Goal: Information Seeking & Learning: Learn about a topic

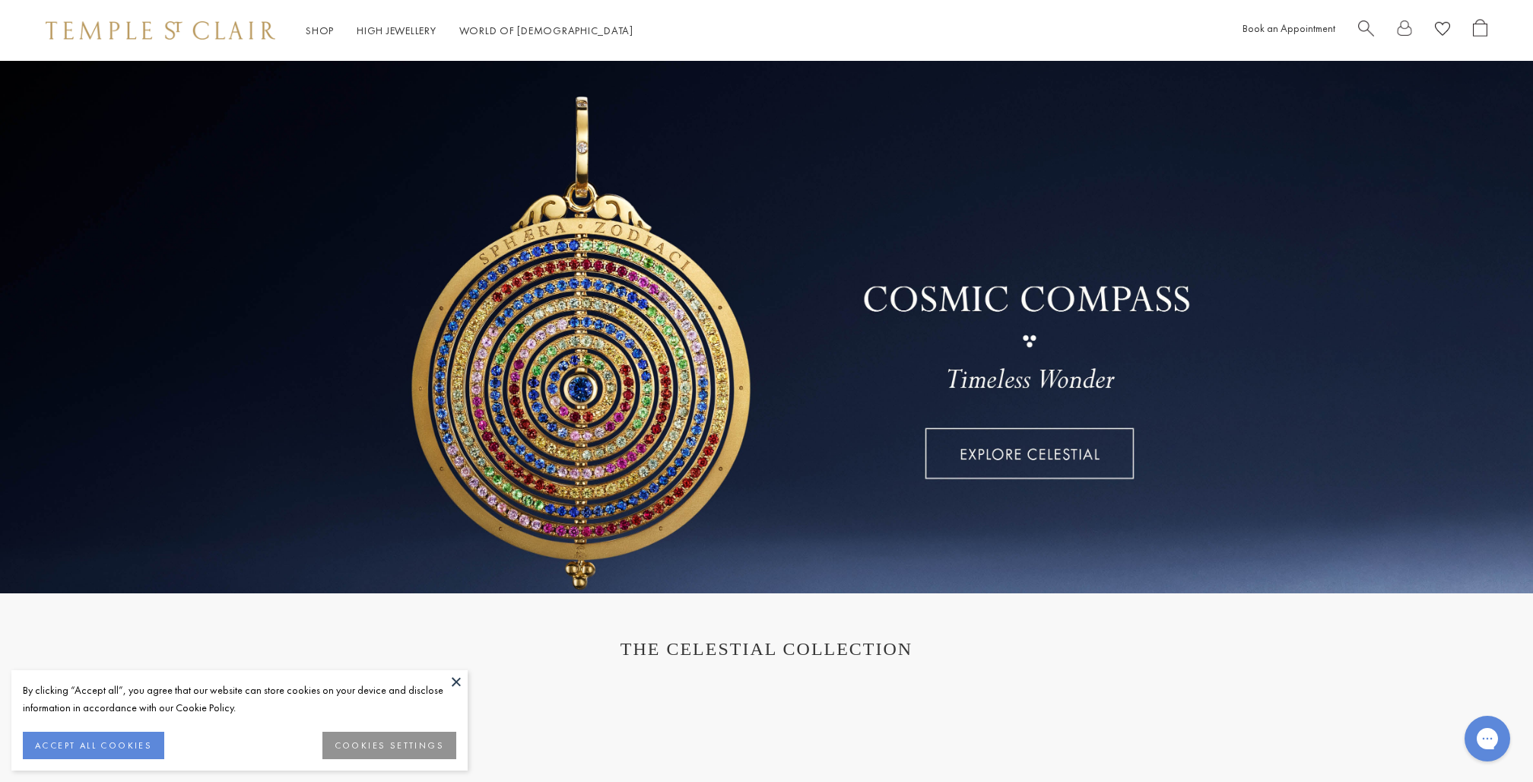
scroll to position [5, 0]
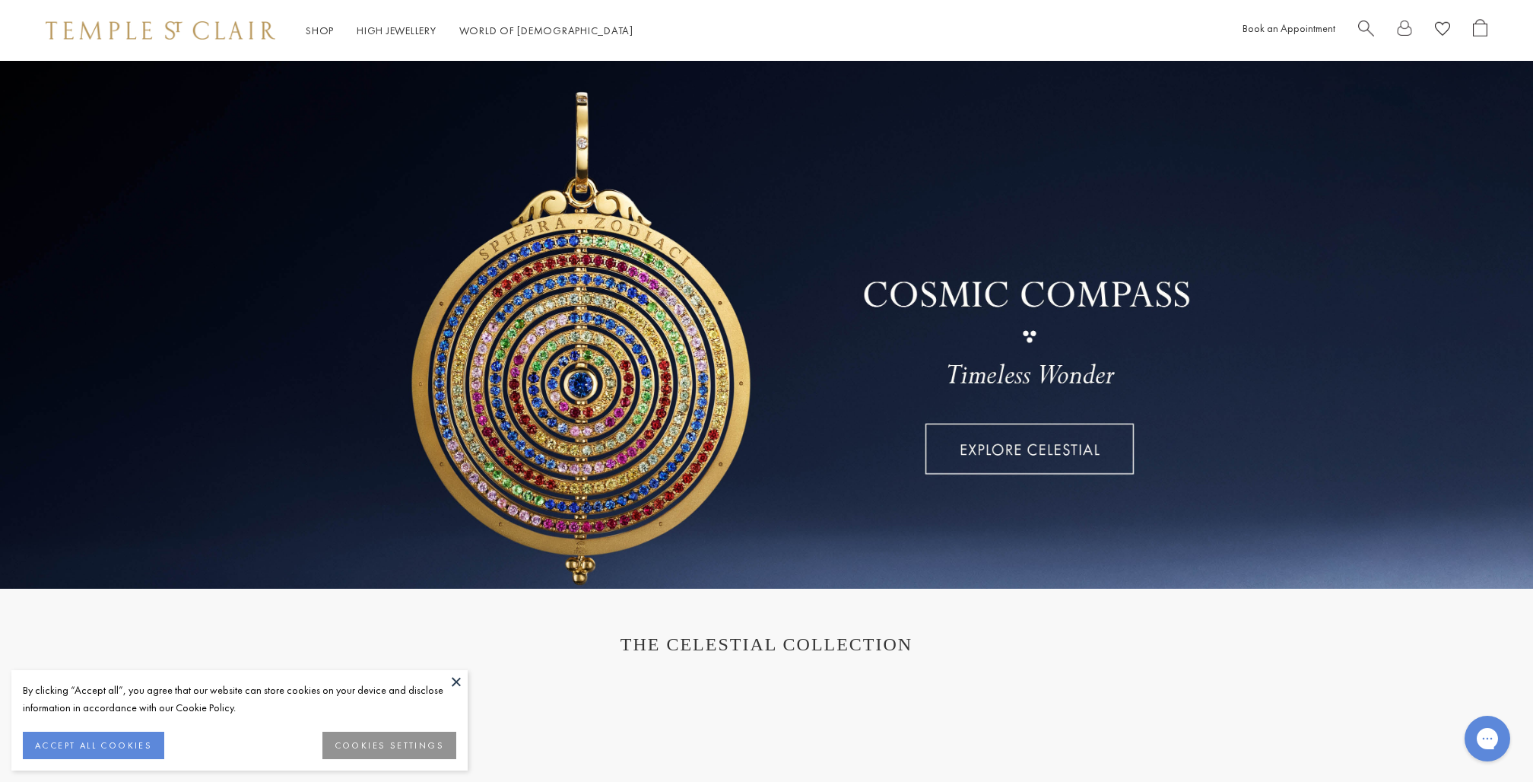
click at [453, 681] on button at bounding box center [456, 681] width 23 height 23
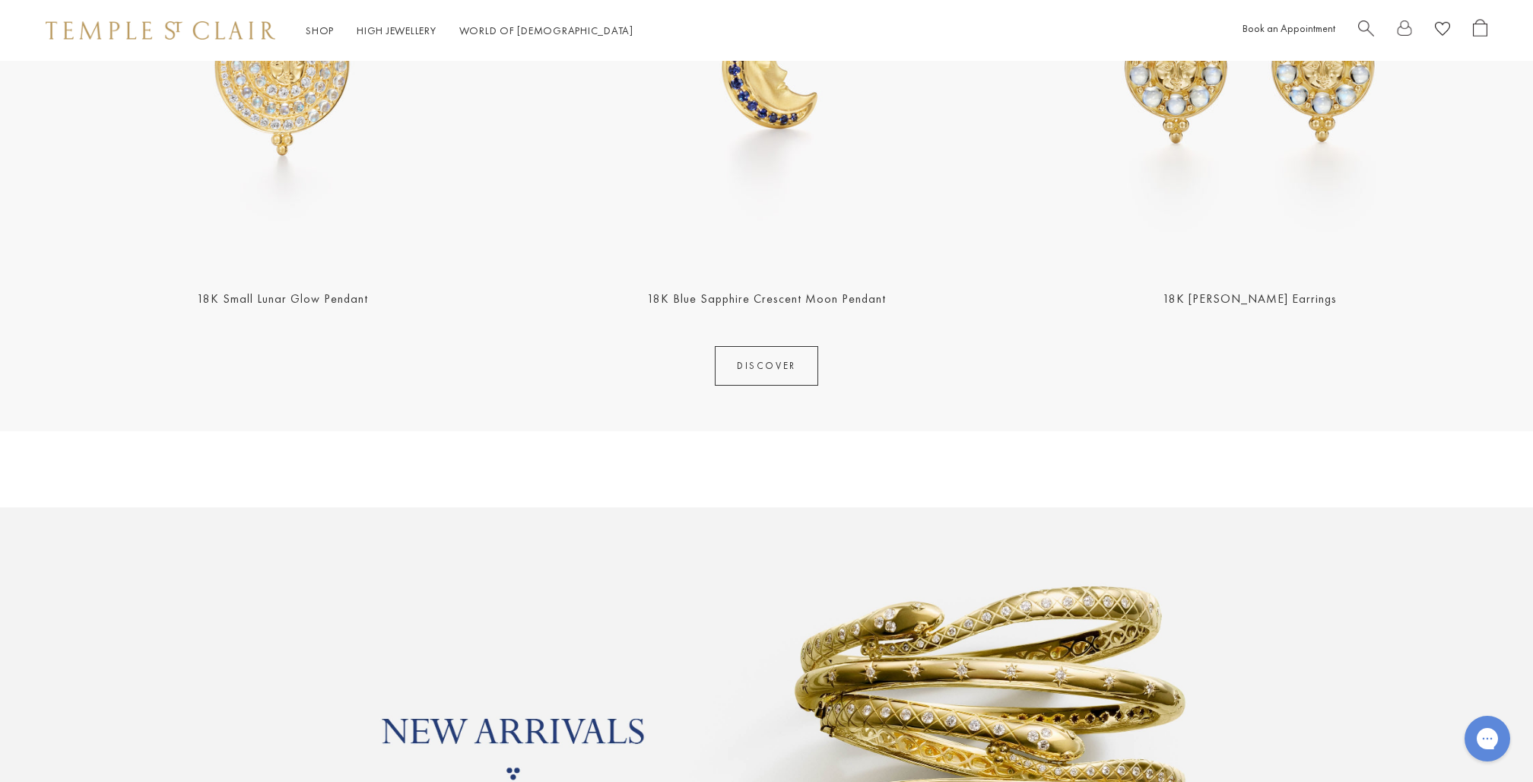
scroll to position [891, 0]
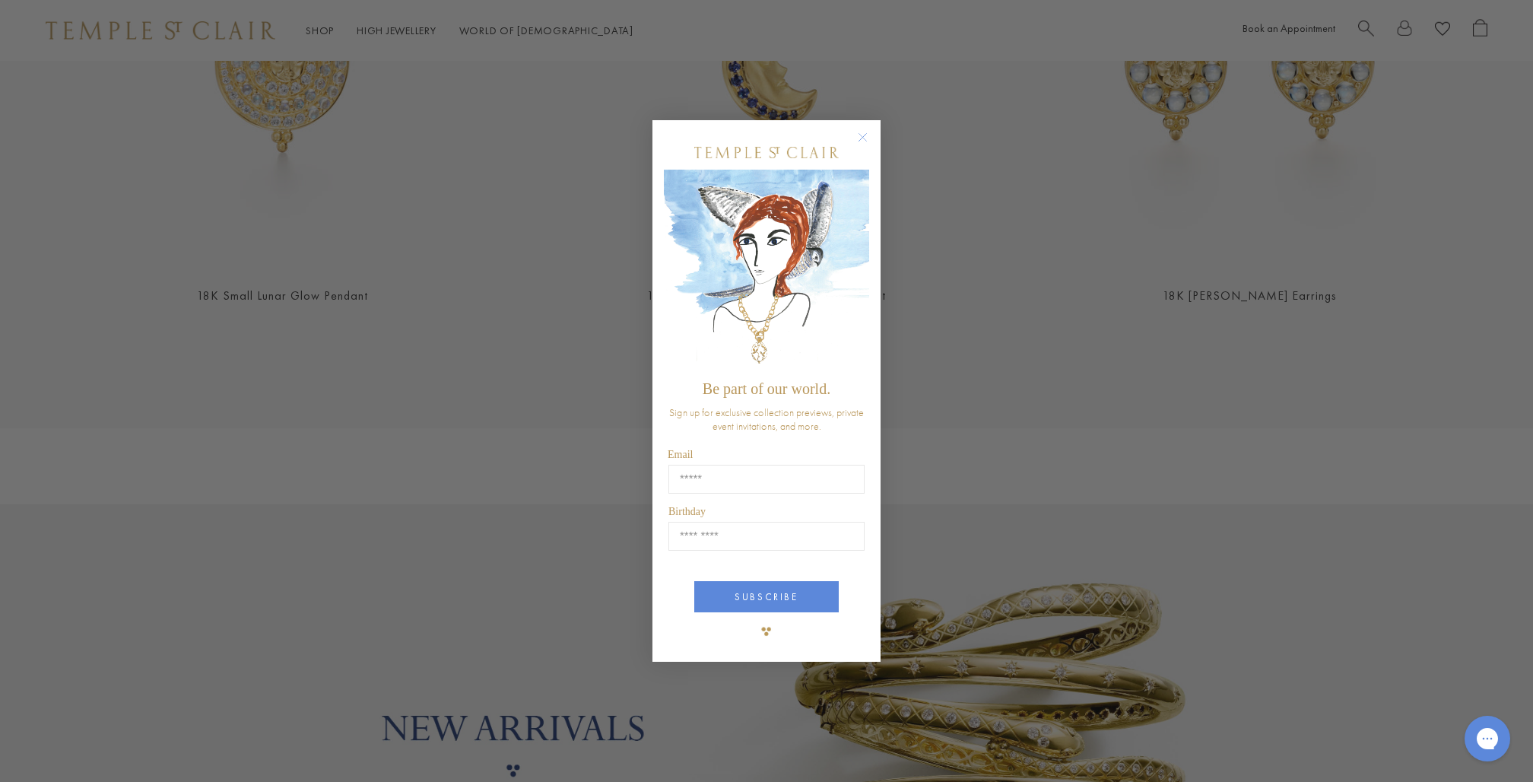
click at [864, 137] on circle "Close dialog" at bounding box center [863, 138] width 18 height 18
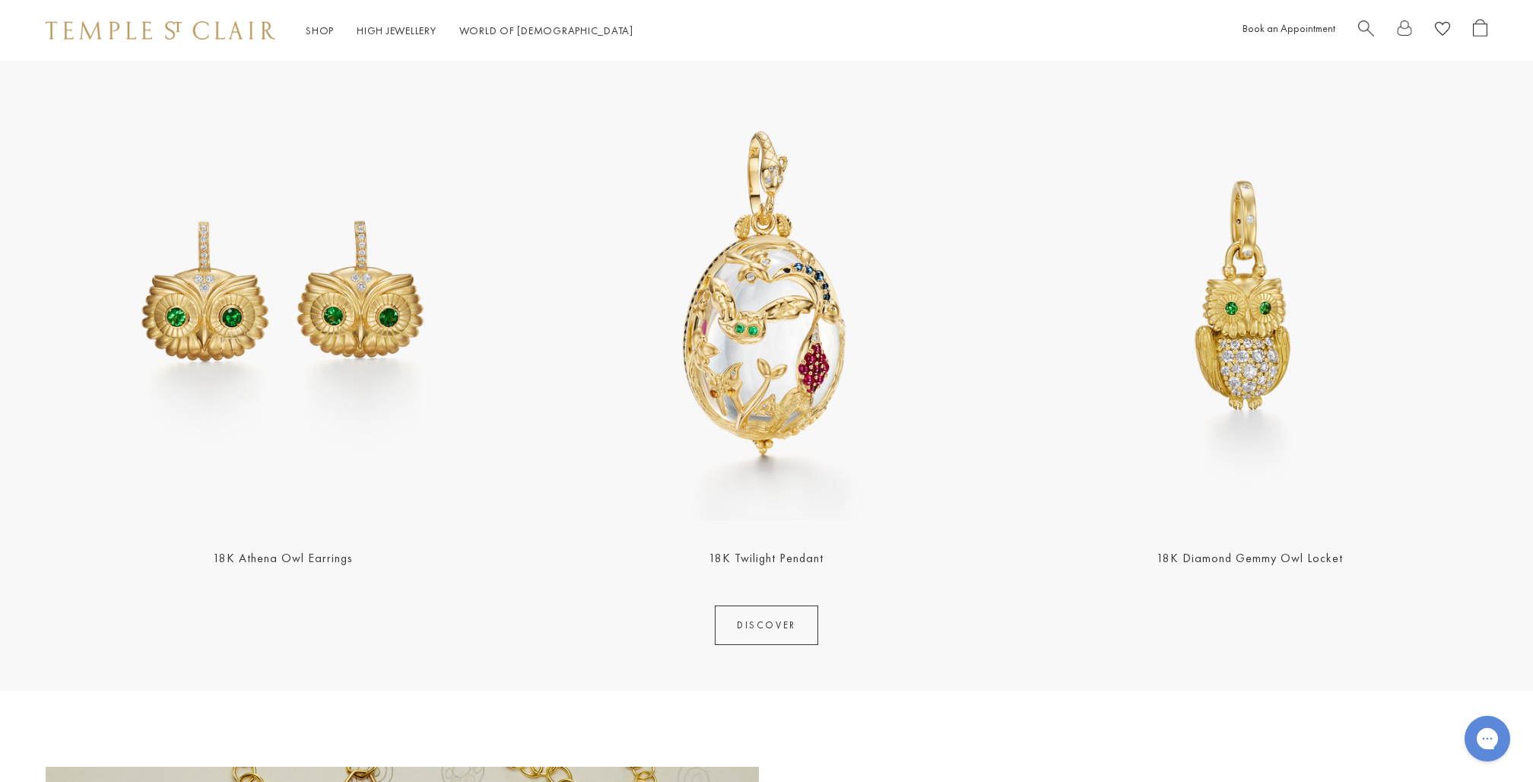
scroll to position [1979, 0]
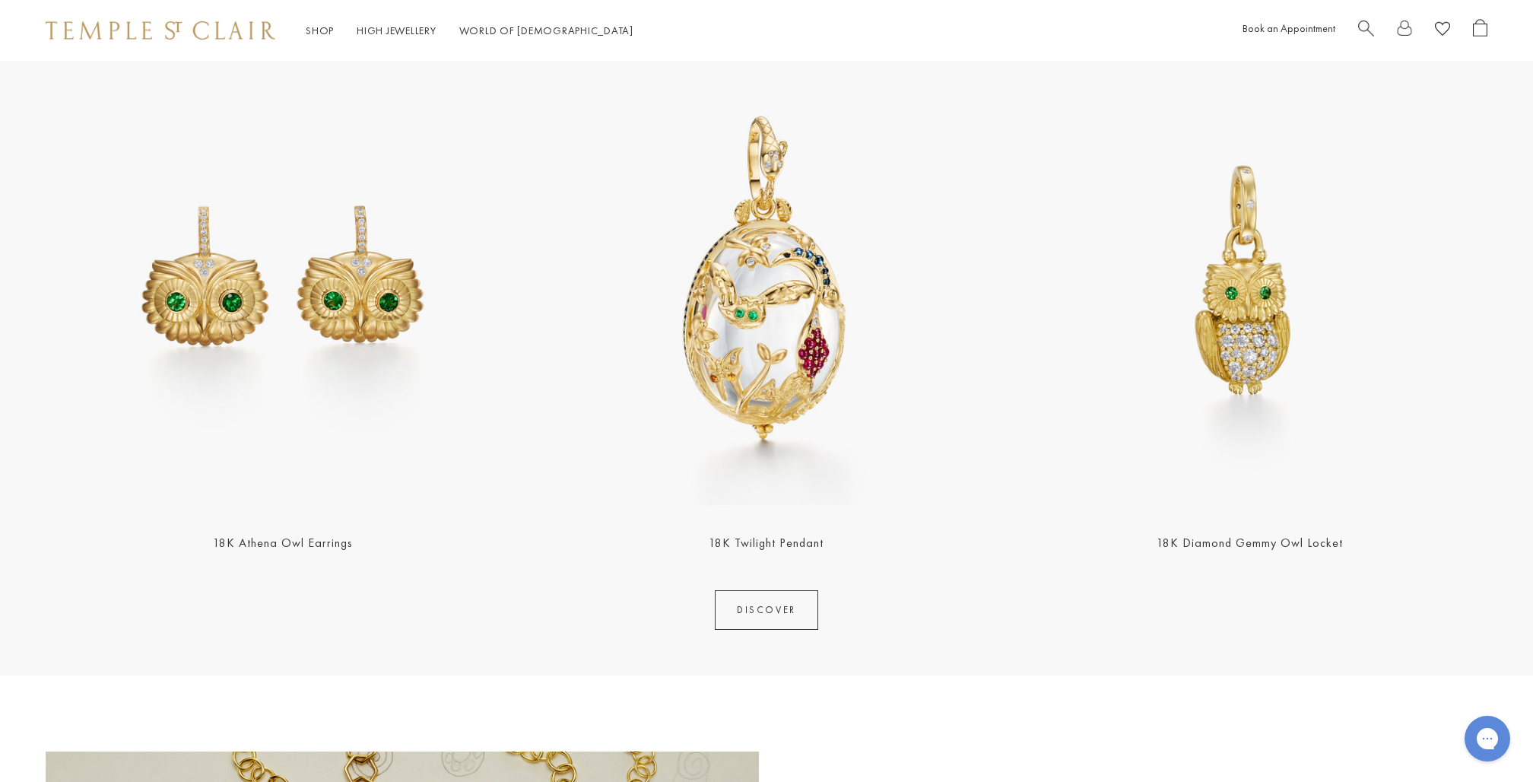
click at [306, 540] on link "18K Athena Owl Earrings" at bounding box center [283, 543] width 140 height 16
click at [1266, 404] on img at bounding box center [1250, 279] width 475 height 475
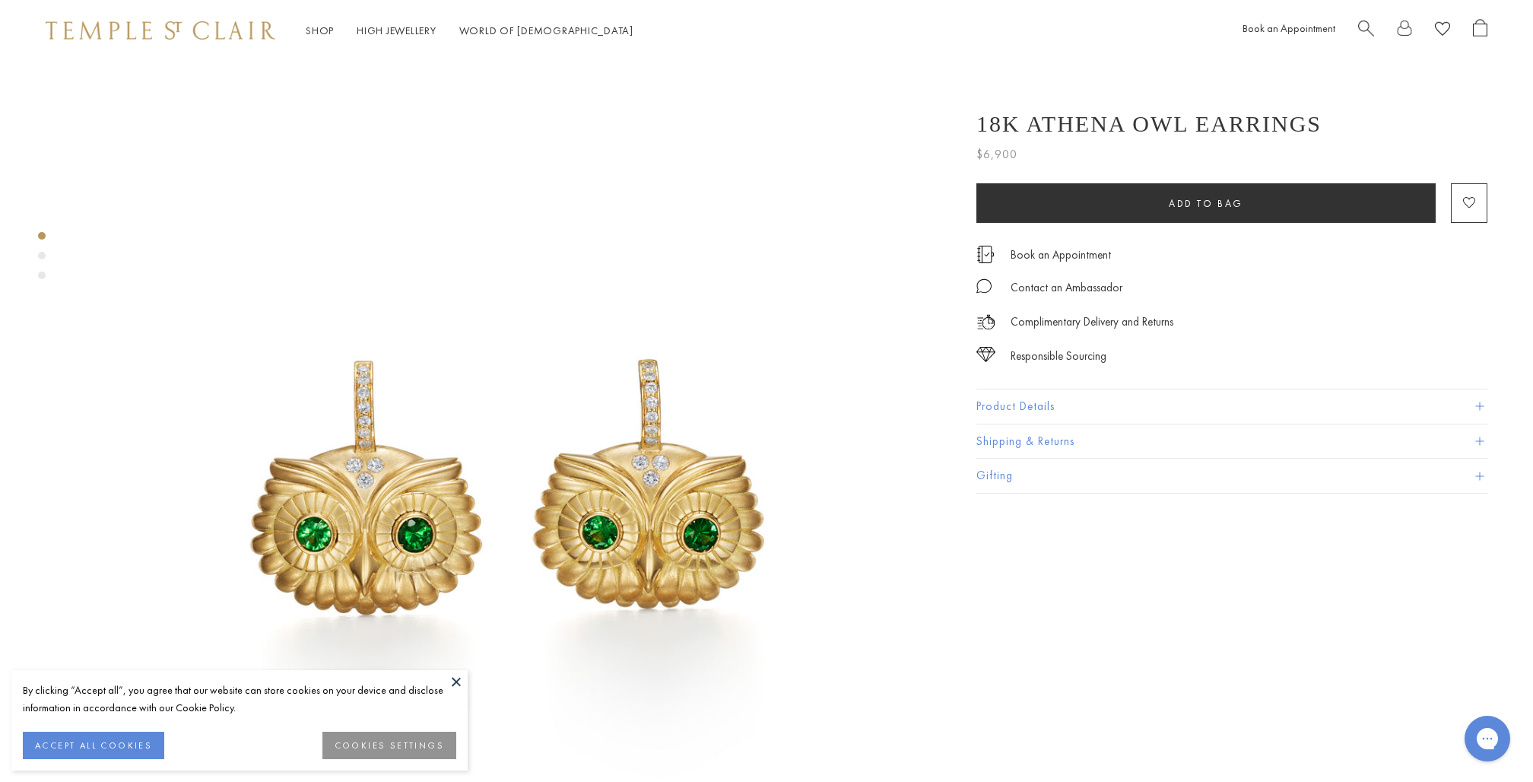
click at [986, 402] on button "Product Details" at bounding box center [1232, 406] width 511 height 34
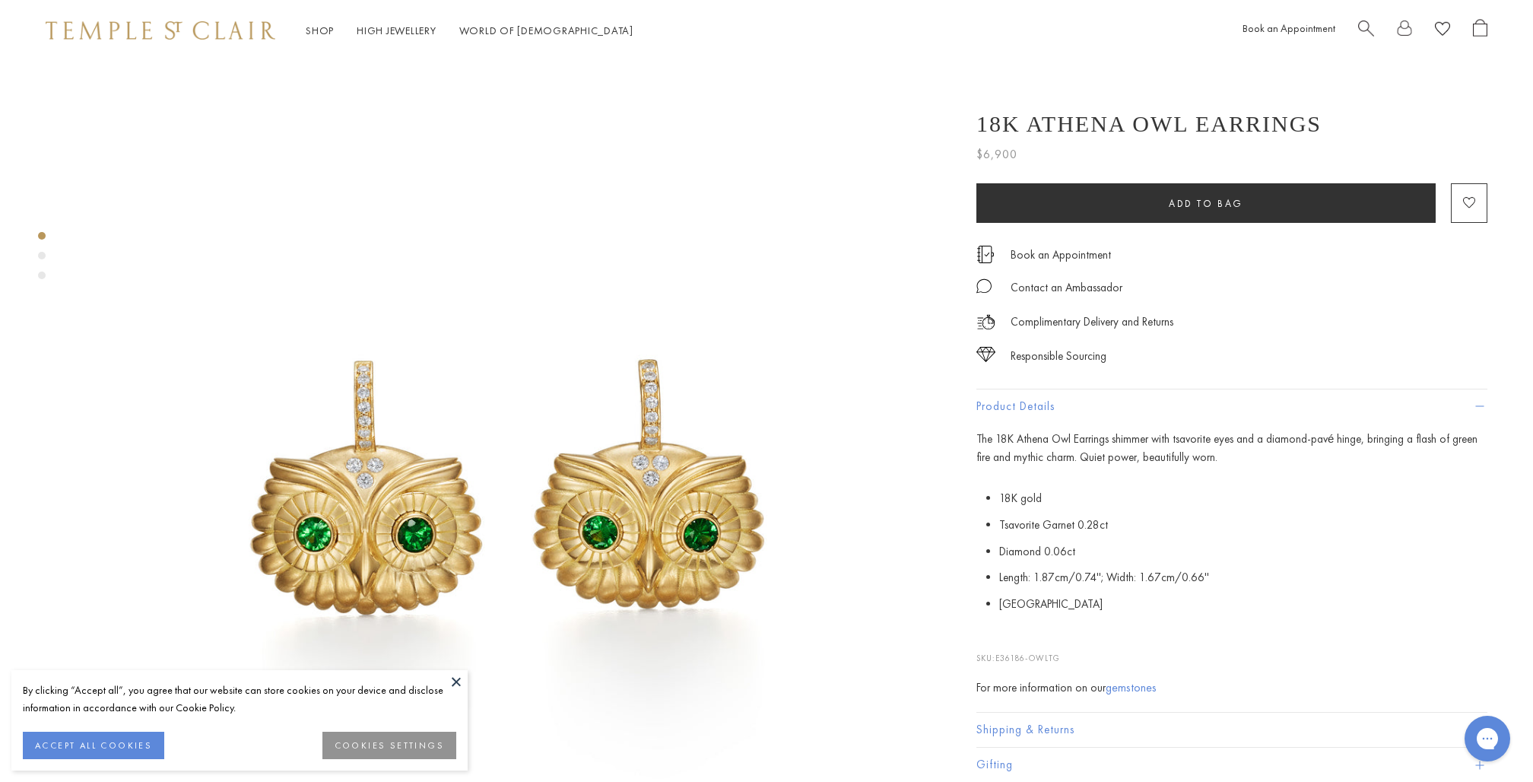
click at [41, 253] on div "Product gallery navigation" at bounding box center [42, 256] width 8 height 8
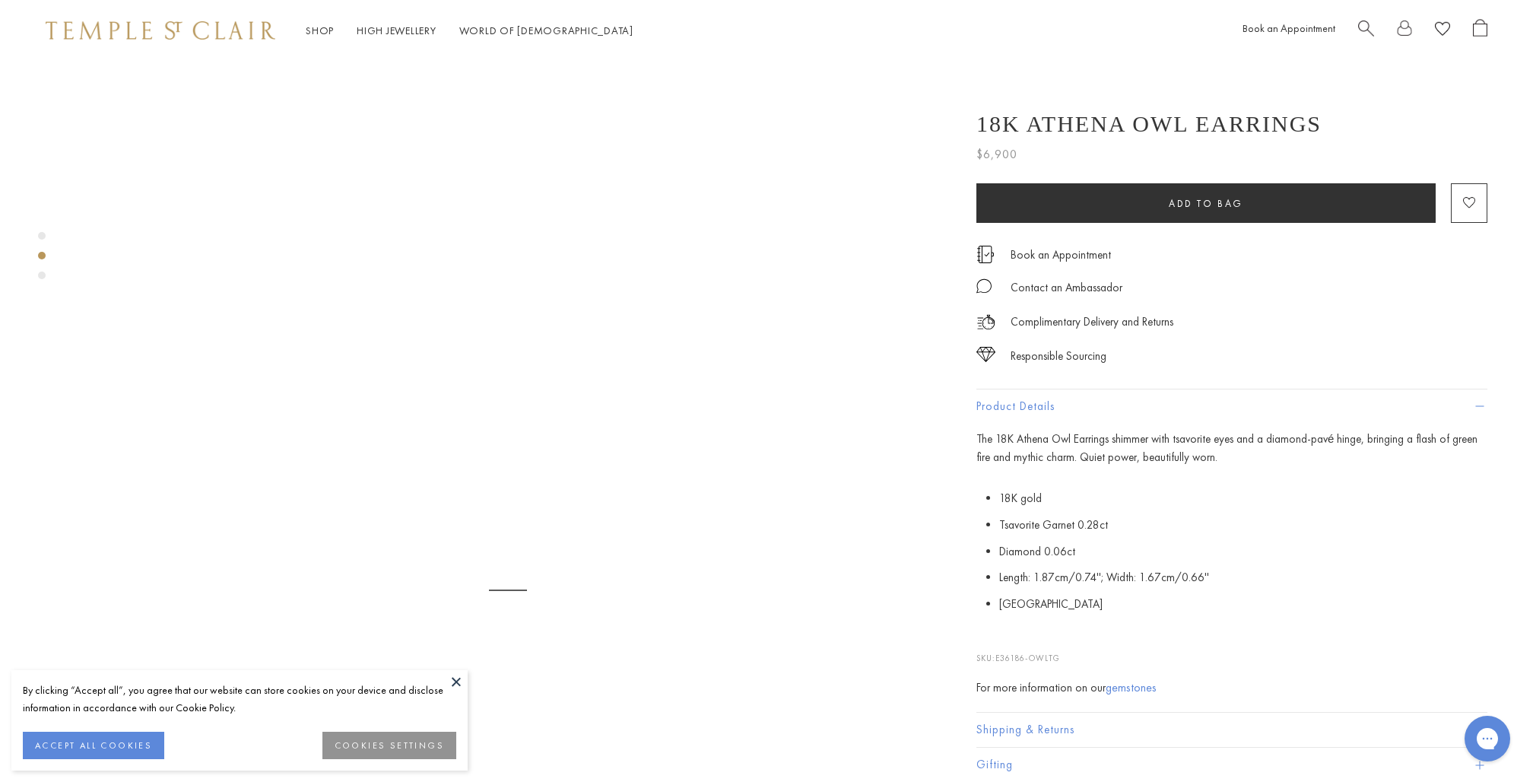
scroll to position [864, 0]
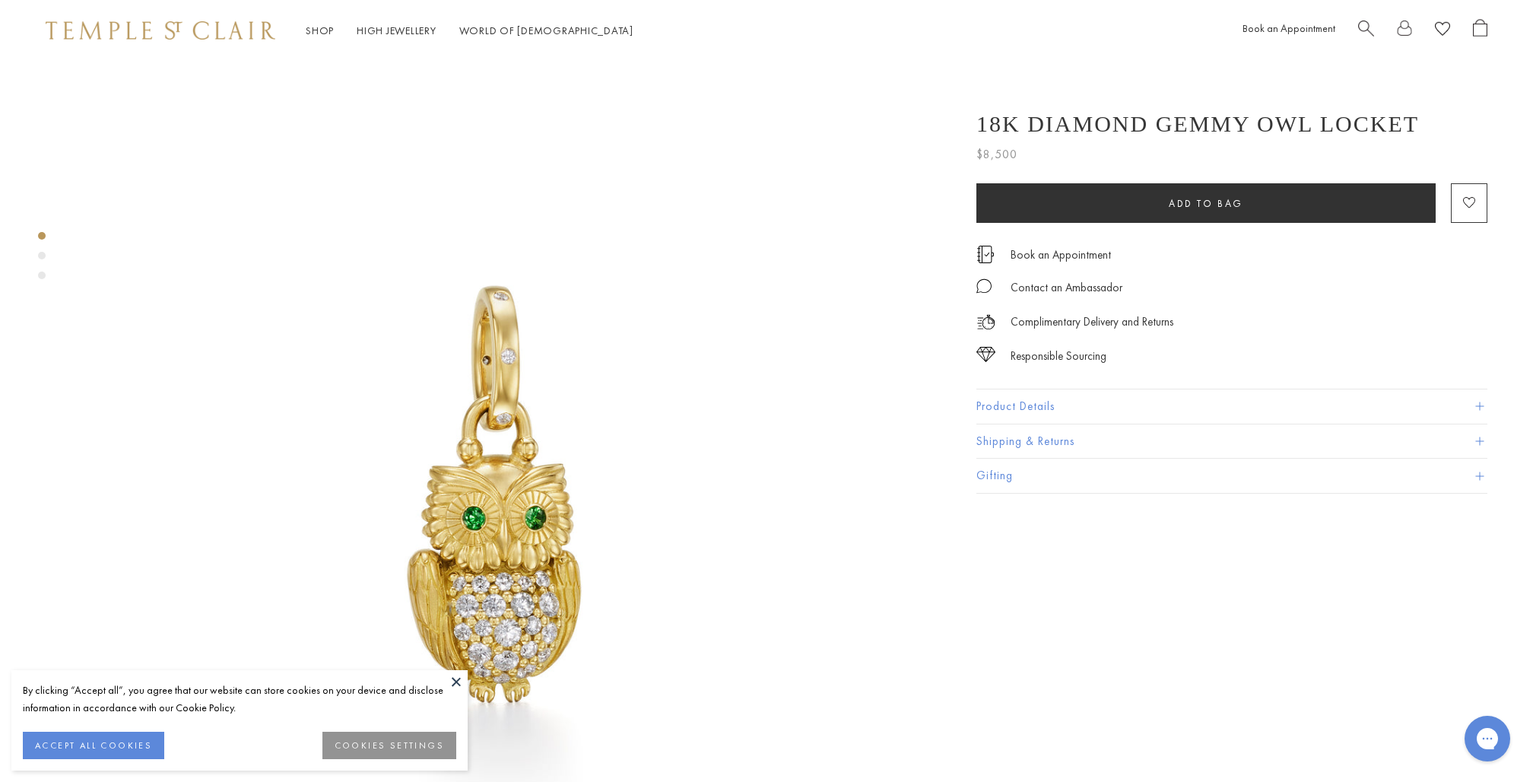
click at [41, 252] on div "Product gallery navigation" at bounding box center [42, 256] width 8 height 8
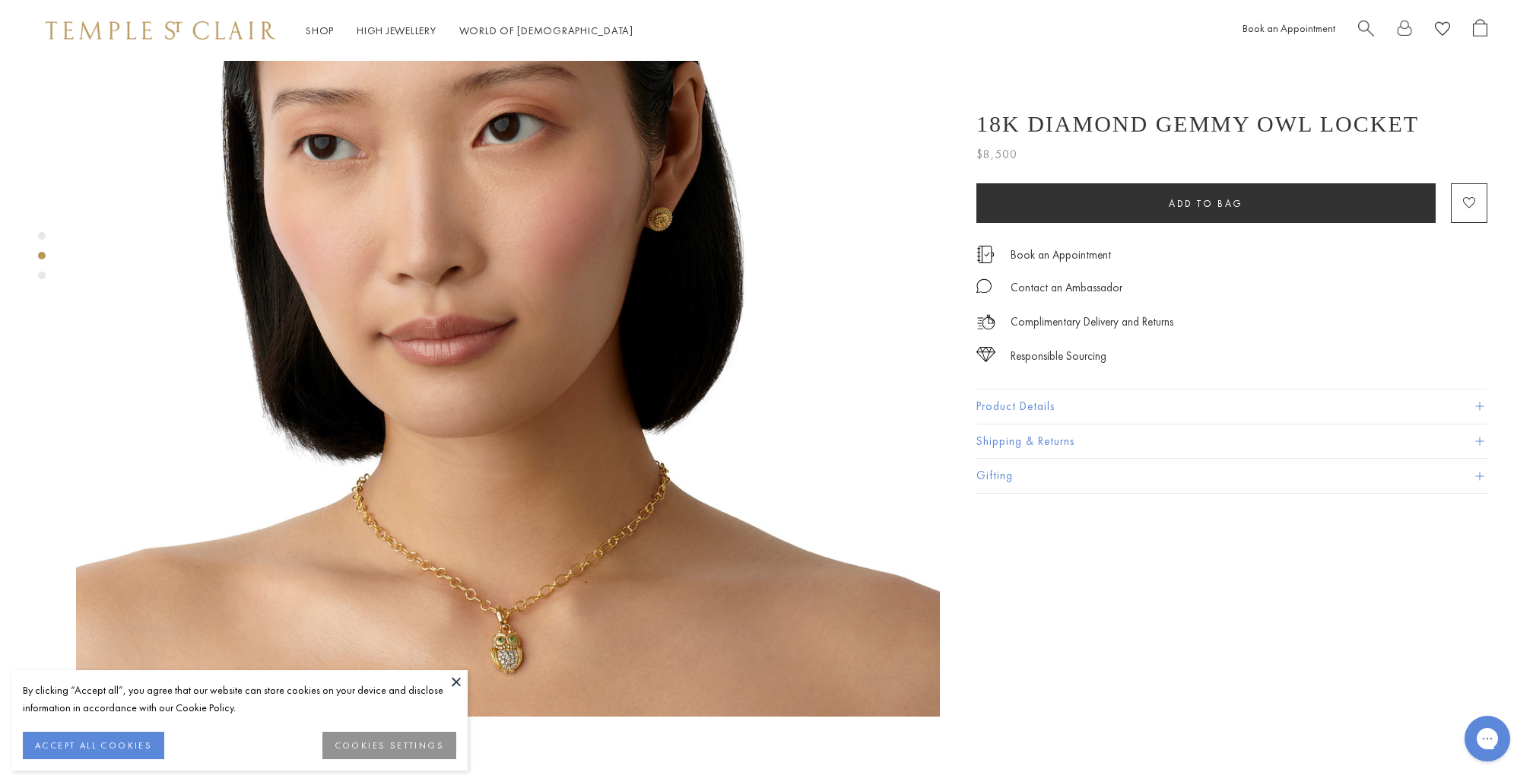
scroll to position [1103, 0]
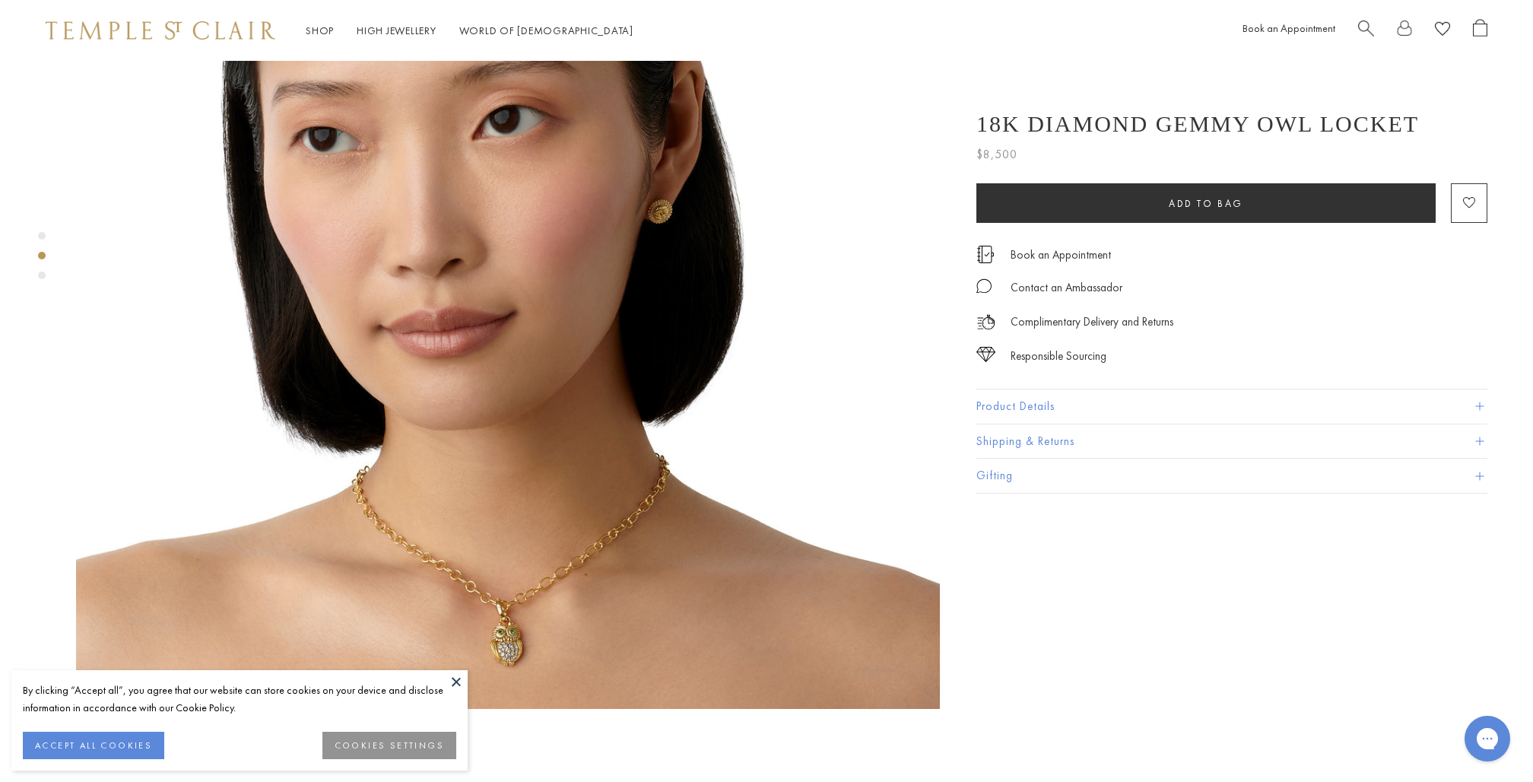
click at [1032, 392] on button "Product Details" at bounding box center [1232, 406] width 511 height 34
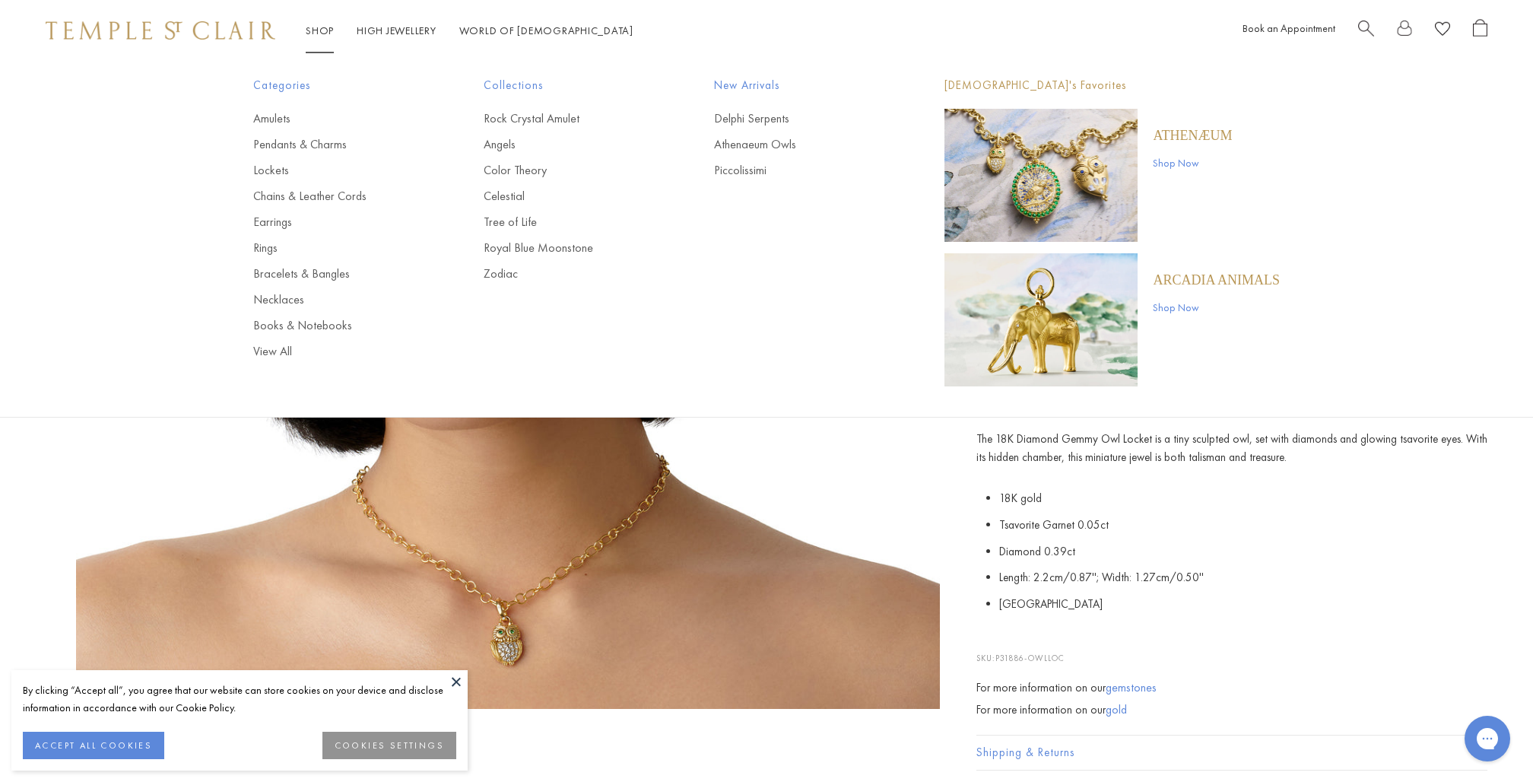
click at [1030, 337] on img "Main navigation" at bounding box center [1041, 319] width 193 height 133
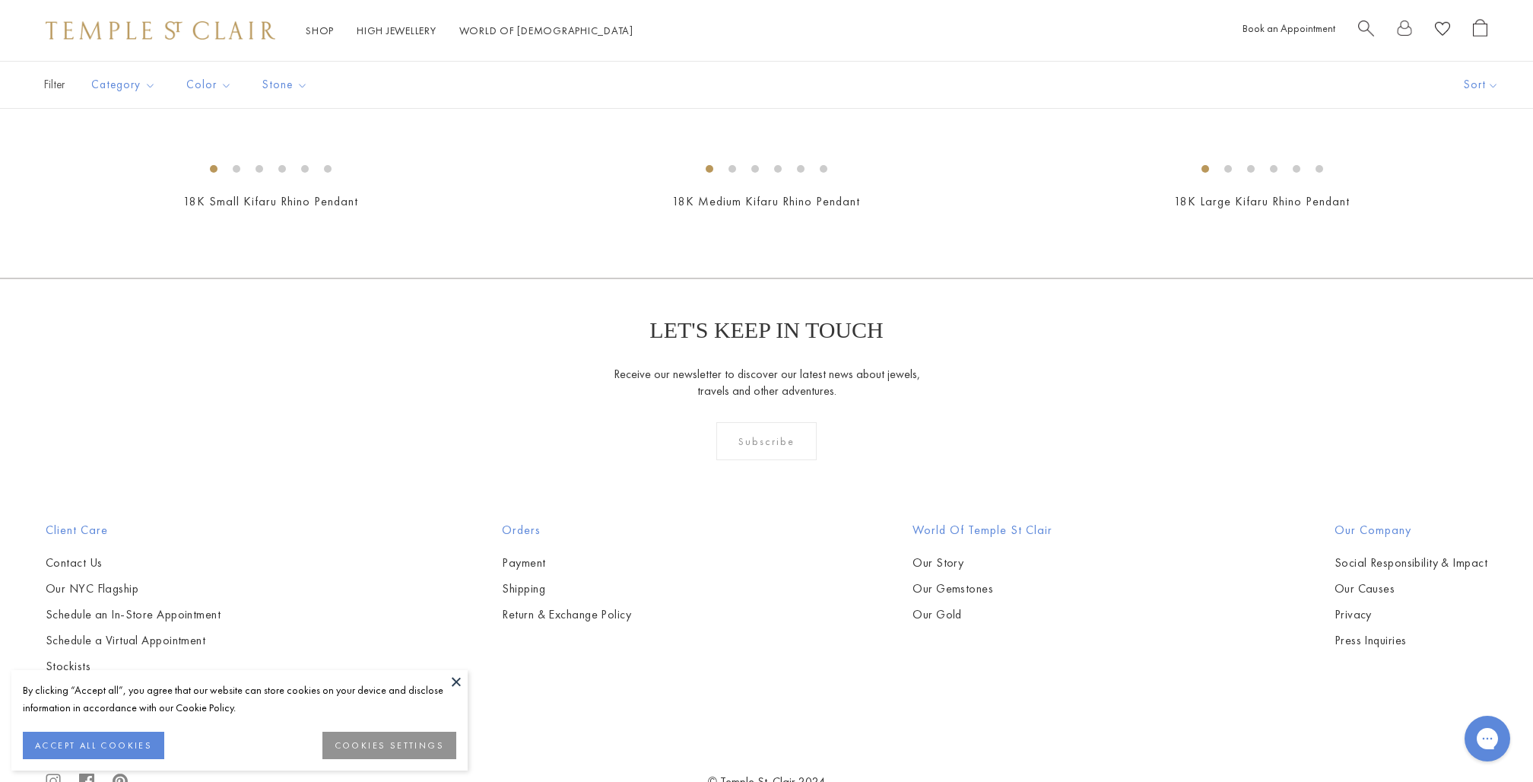
scroll to position [575, 0]
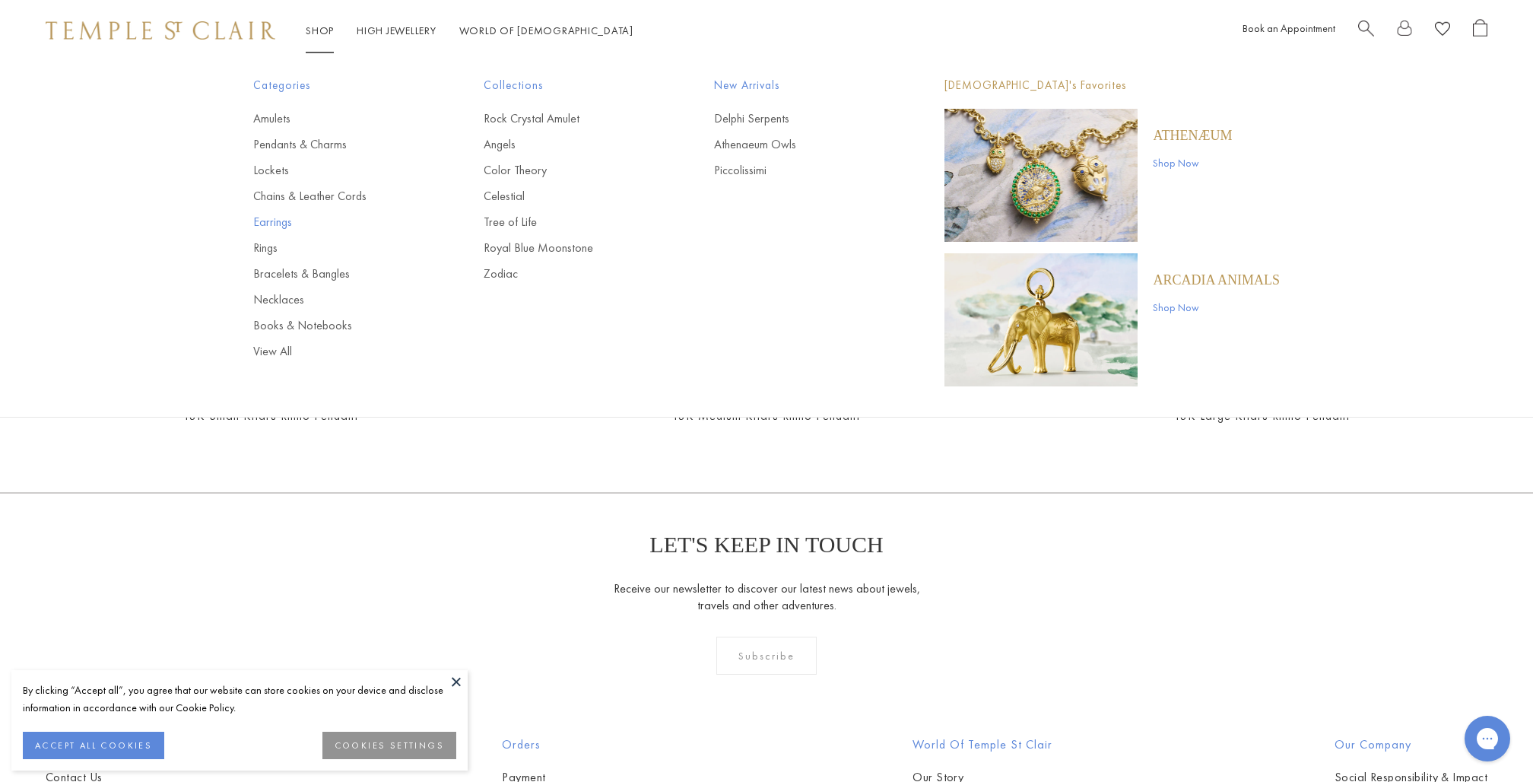
click at [263, 219] on link "Earrings" at bounding box center [338, 222] width 170 height 17
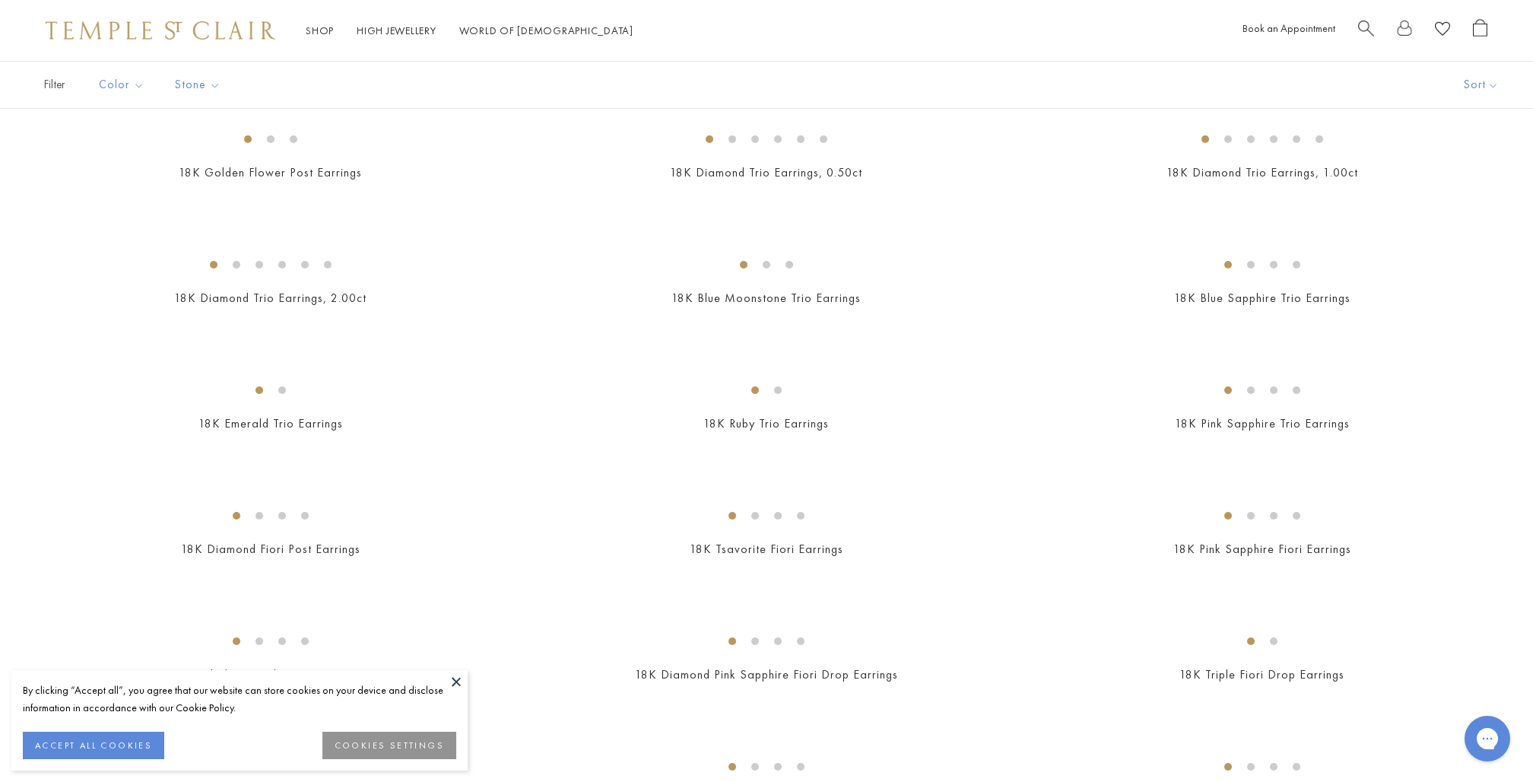
scroll to position [755, 0]
click at [0, 0] on img at bounding box center [0, 0] width 0 height 0
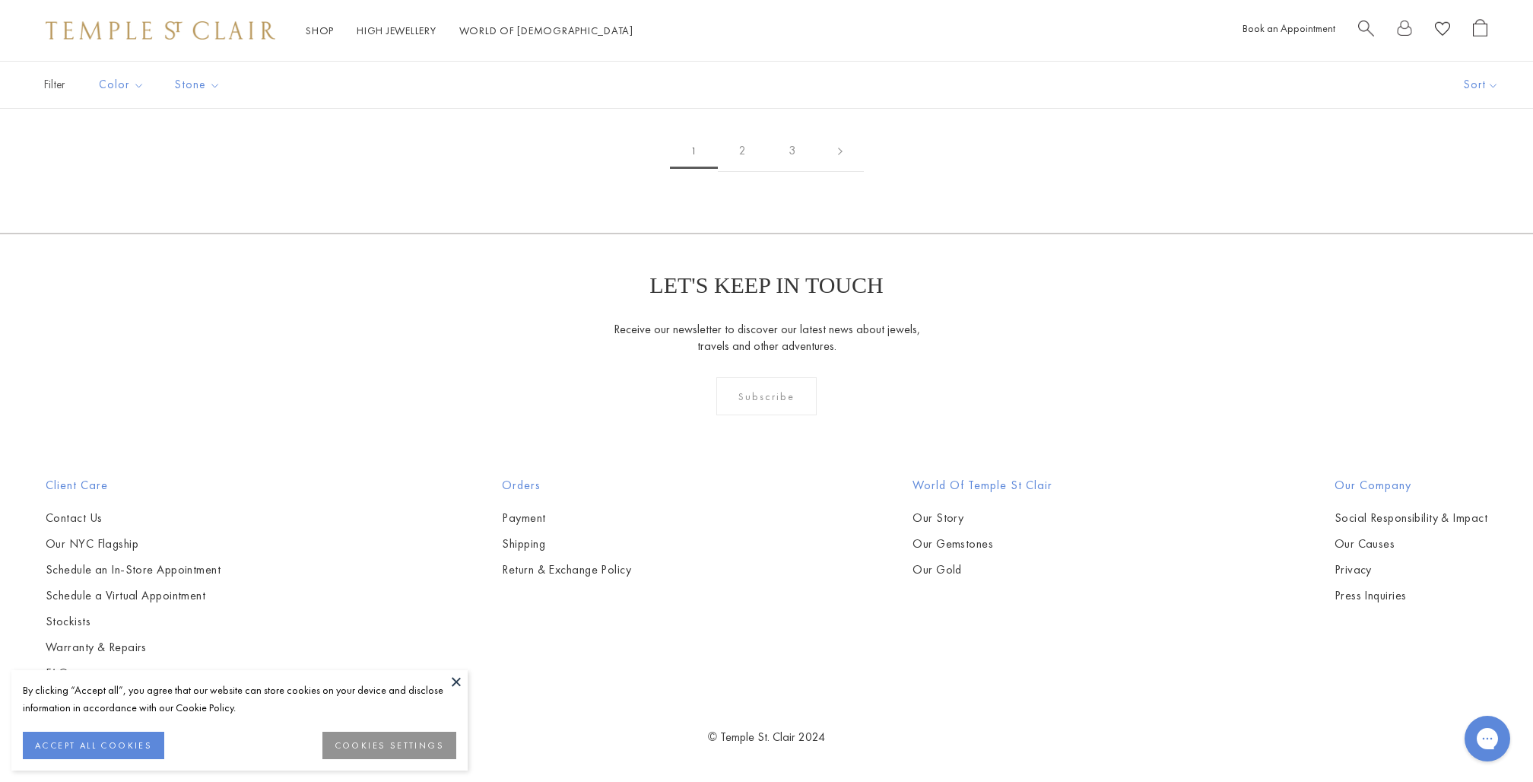
scroll to position [5827, 0]
click at [0, 0] on img at bounding box center [0, 0] width 0 height 0
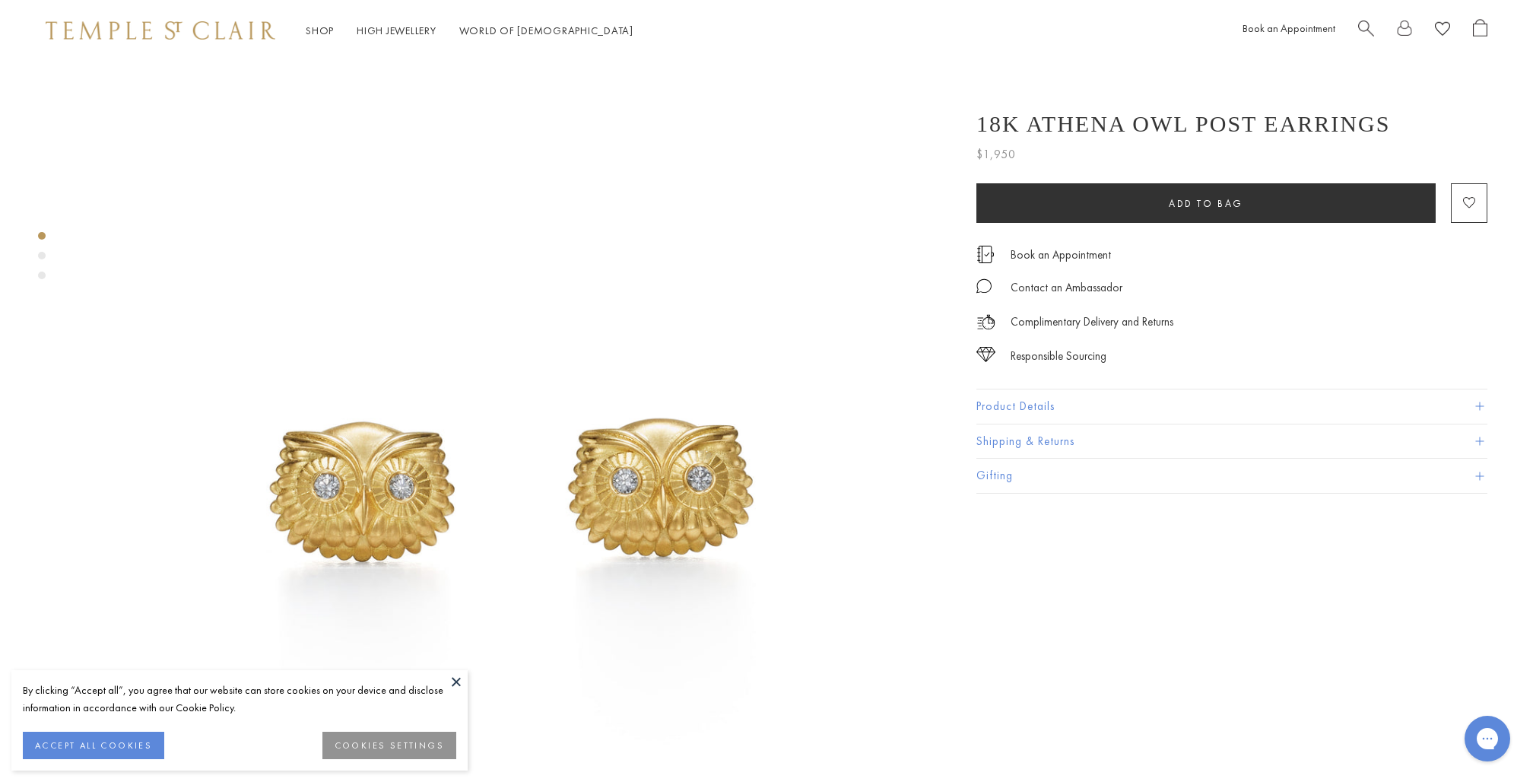
click at [996, 408] on button "Product Details" at bounding box center [1232, 406] width 511 height 34
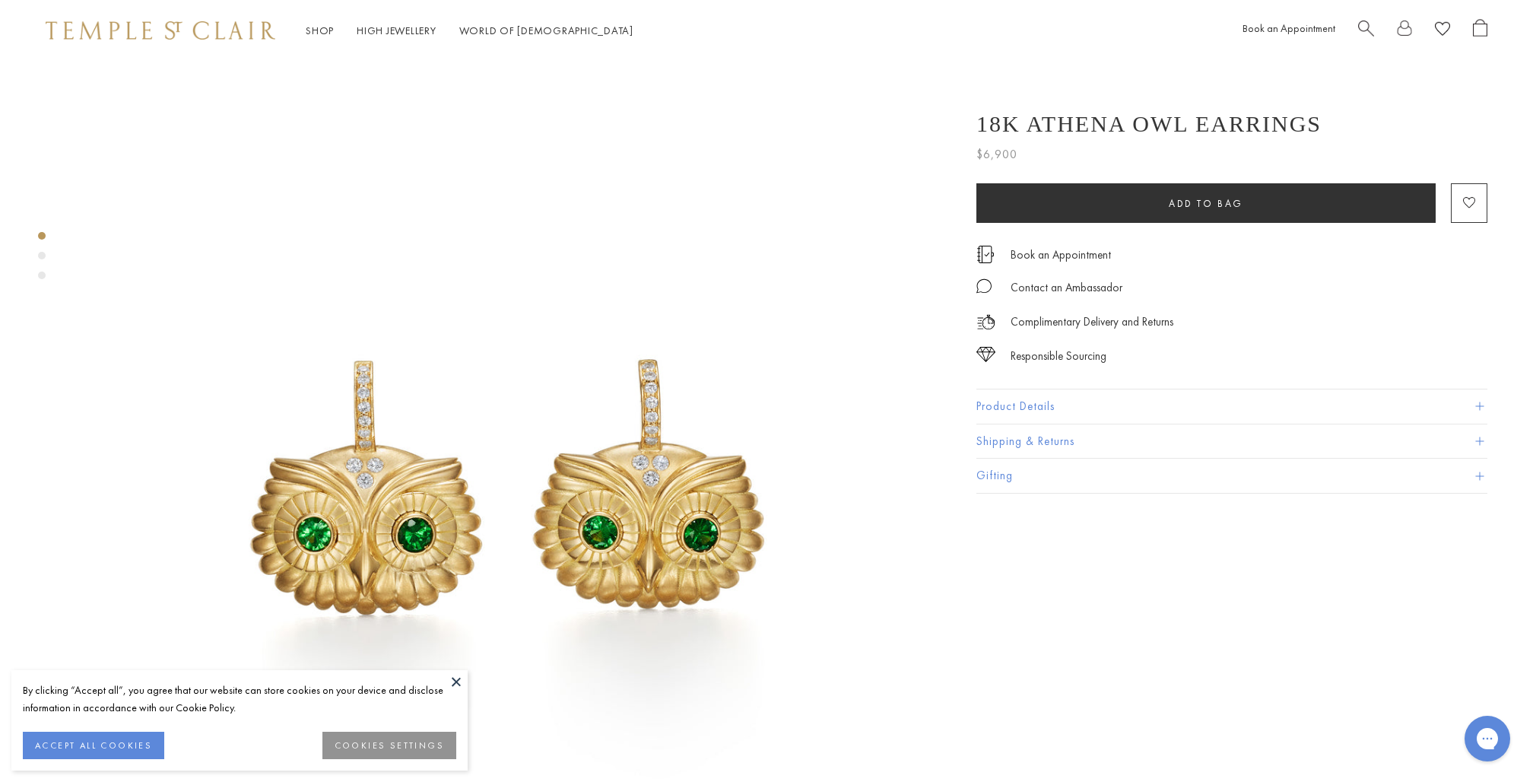
click at [1068, 403] on button "Product Details" at bounding box center [1232, 406] width 511 height 34
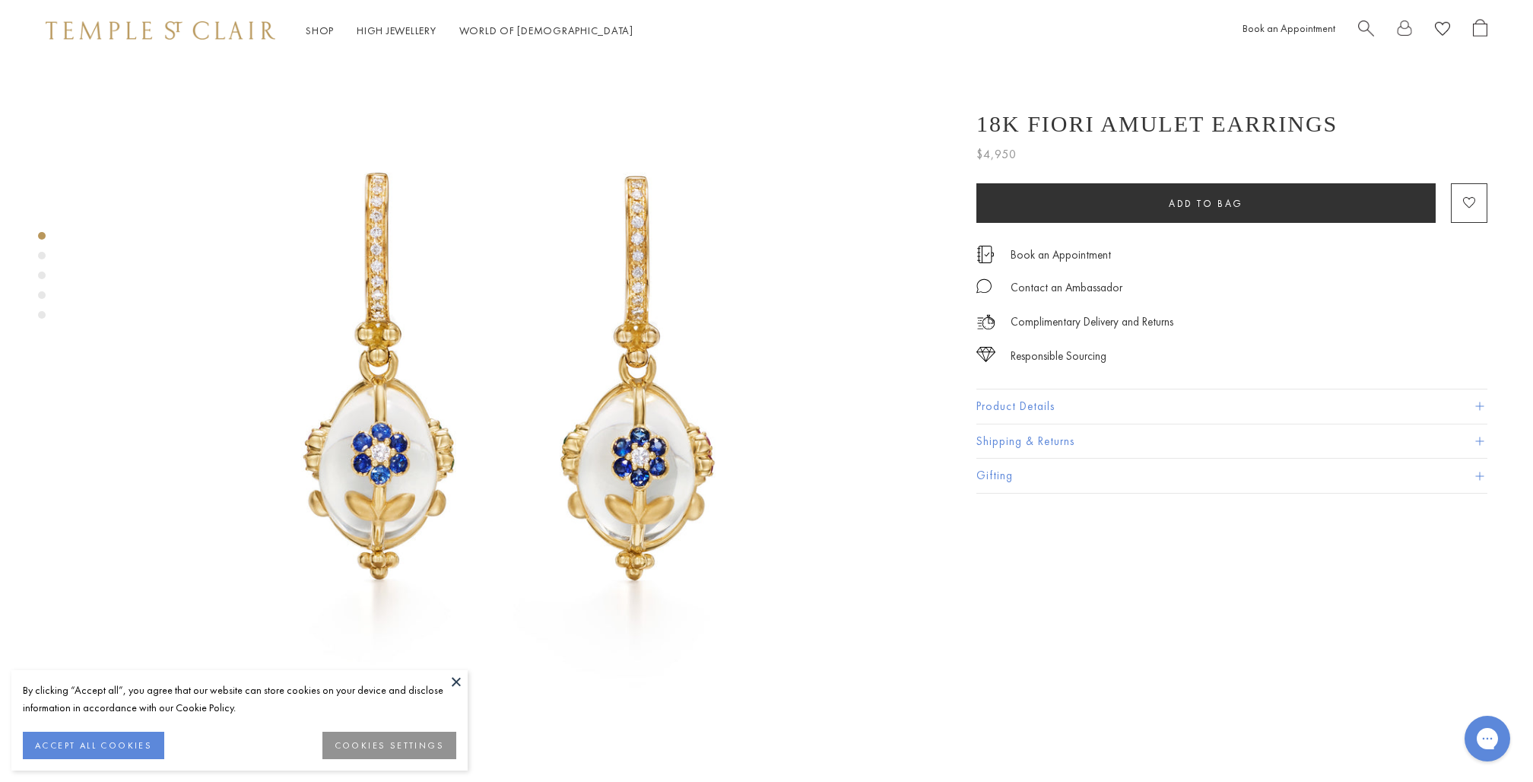
scroll to position [113, 0]
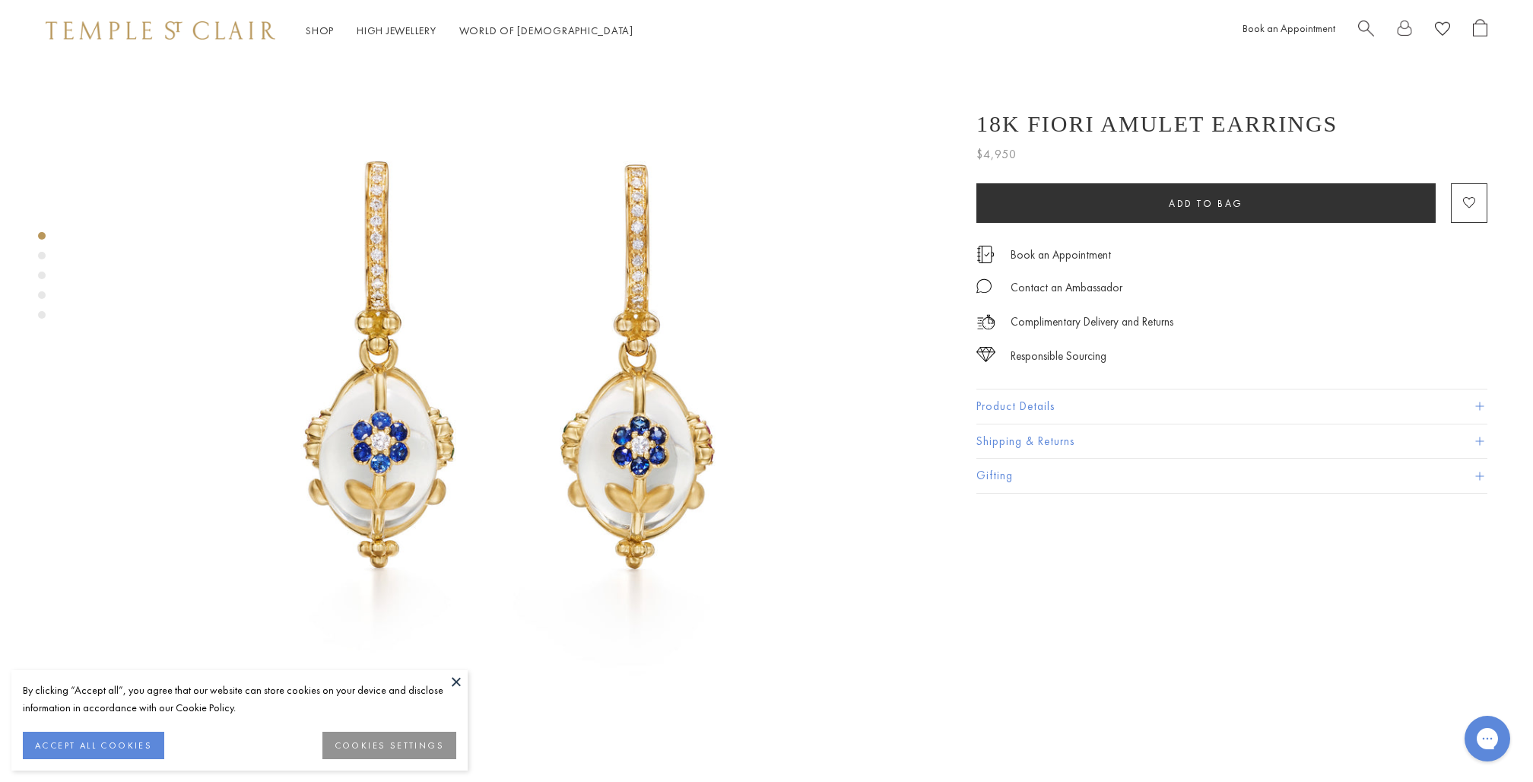
click at [41, 256] on div "Product gallery navigation" at bounding box center [42, 256] width 8 height 8
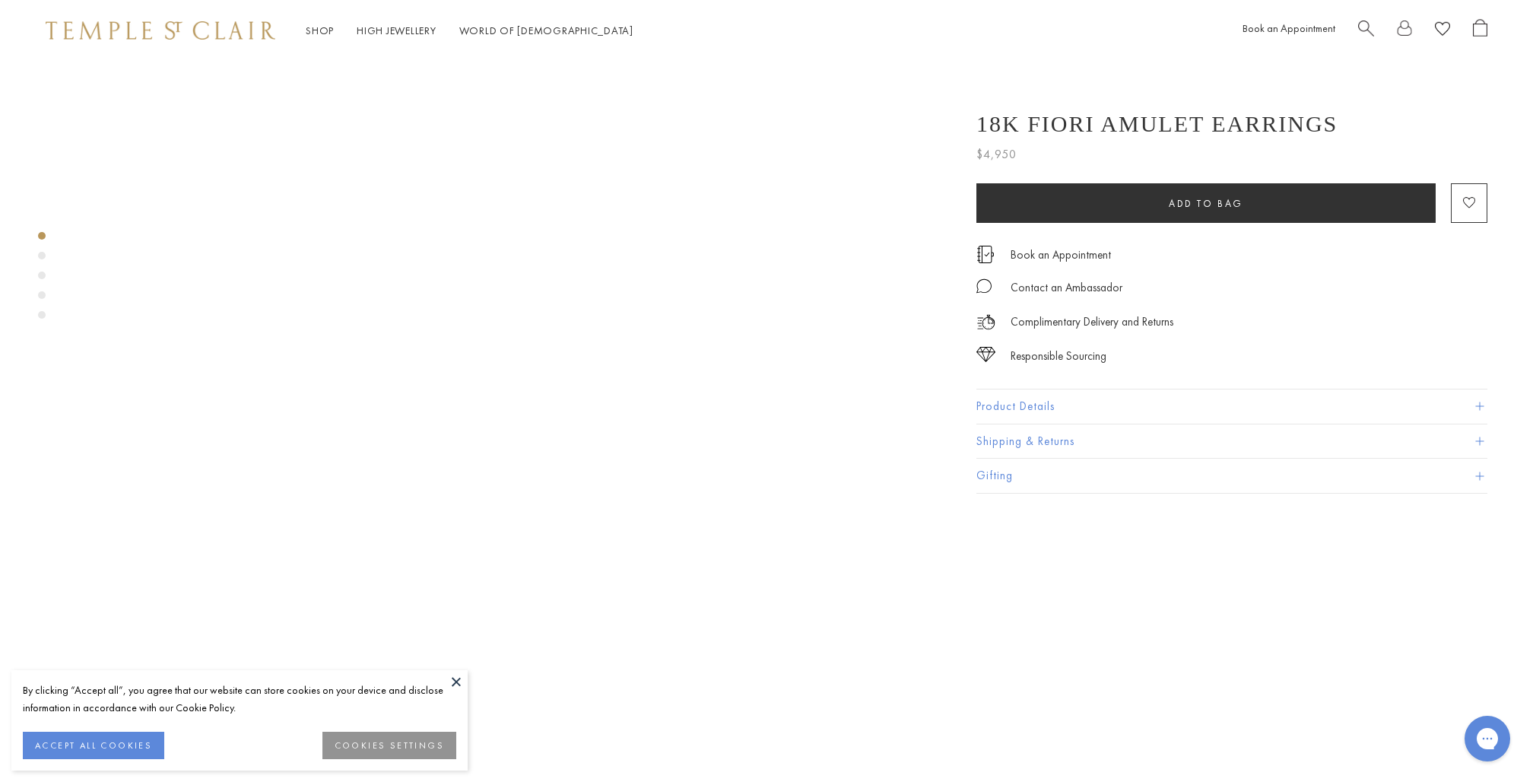
scroll to position [864, 0]
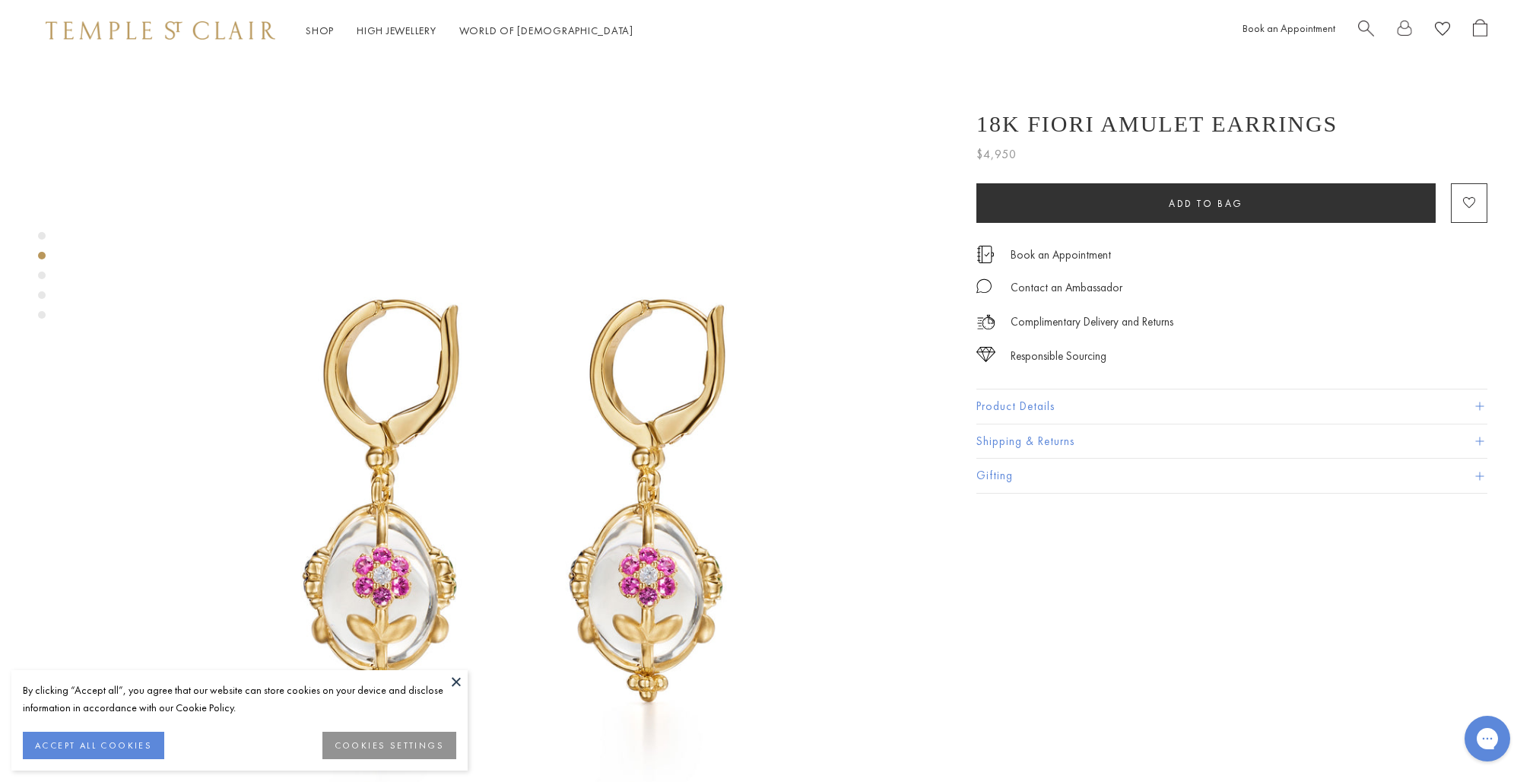
click at [41, 274] on div "Product gallery navigation" at bounding box center [42, 276] width 8 height 8
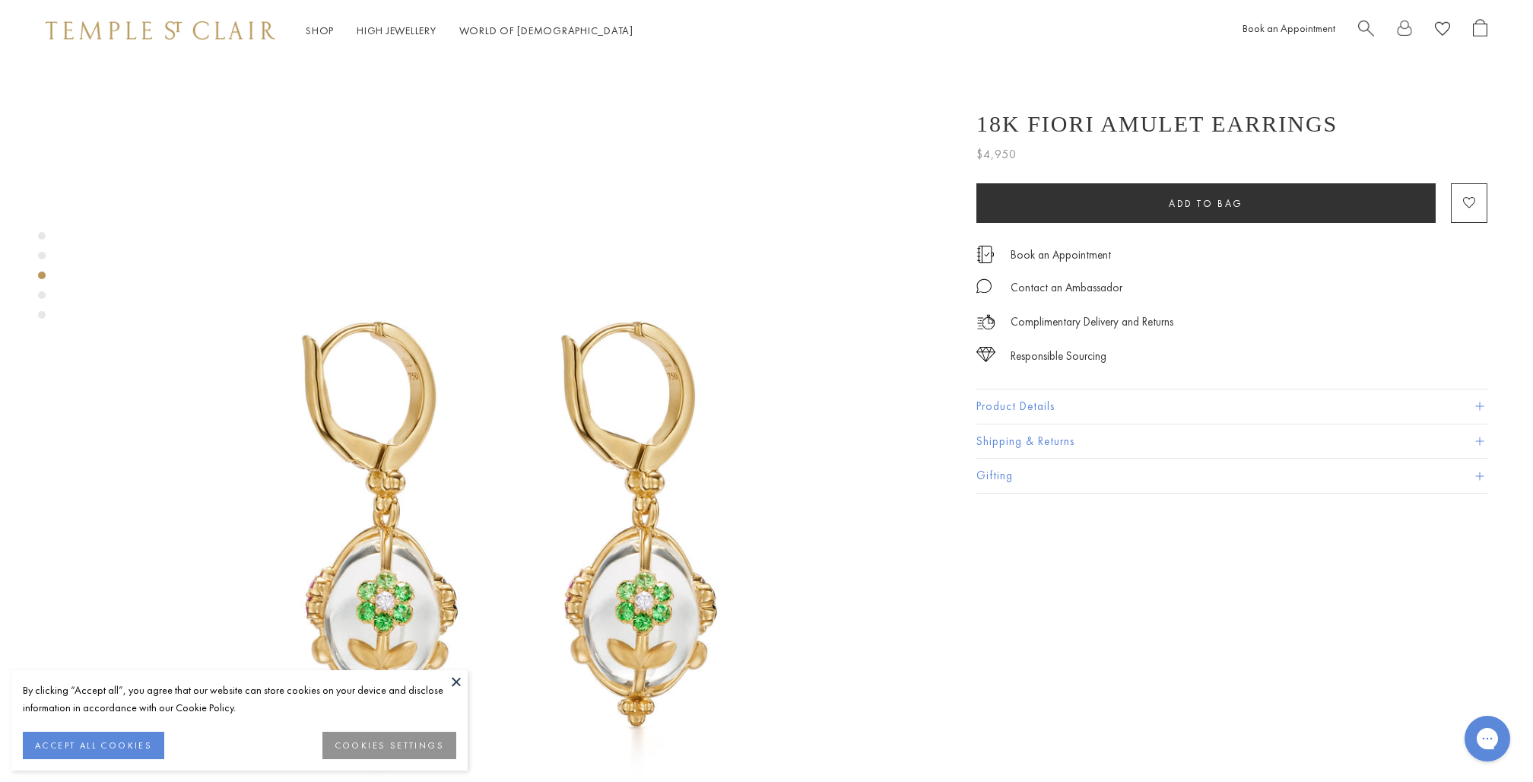
click at [41, 300] on div "Product gallery navigation" at bounding box center [42, 279] width 8 height 103
click at [38, 291] on div "Product gallery navigation" at bounding box center [42, 295] width 8 height 8
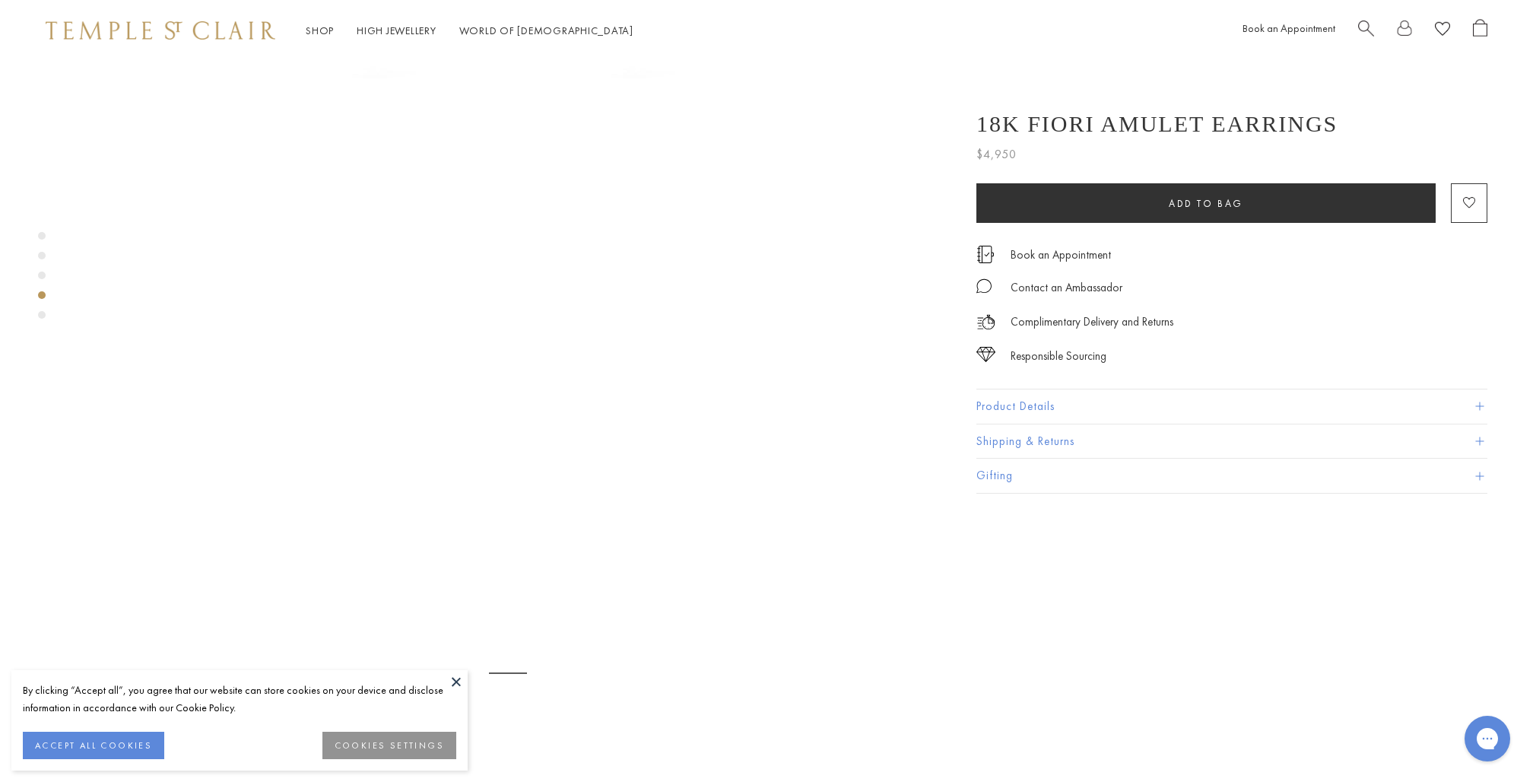
scroll to position [2592, 0]
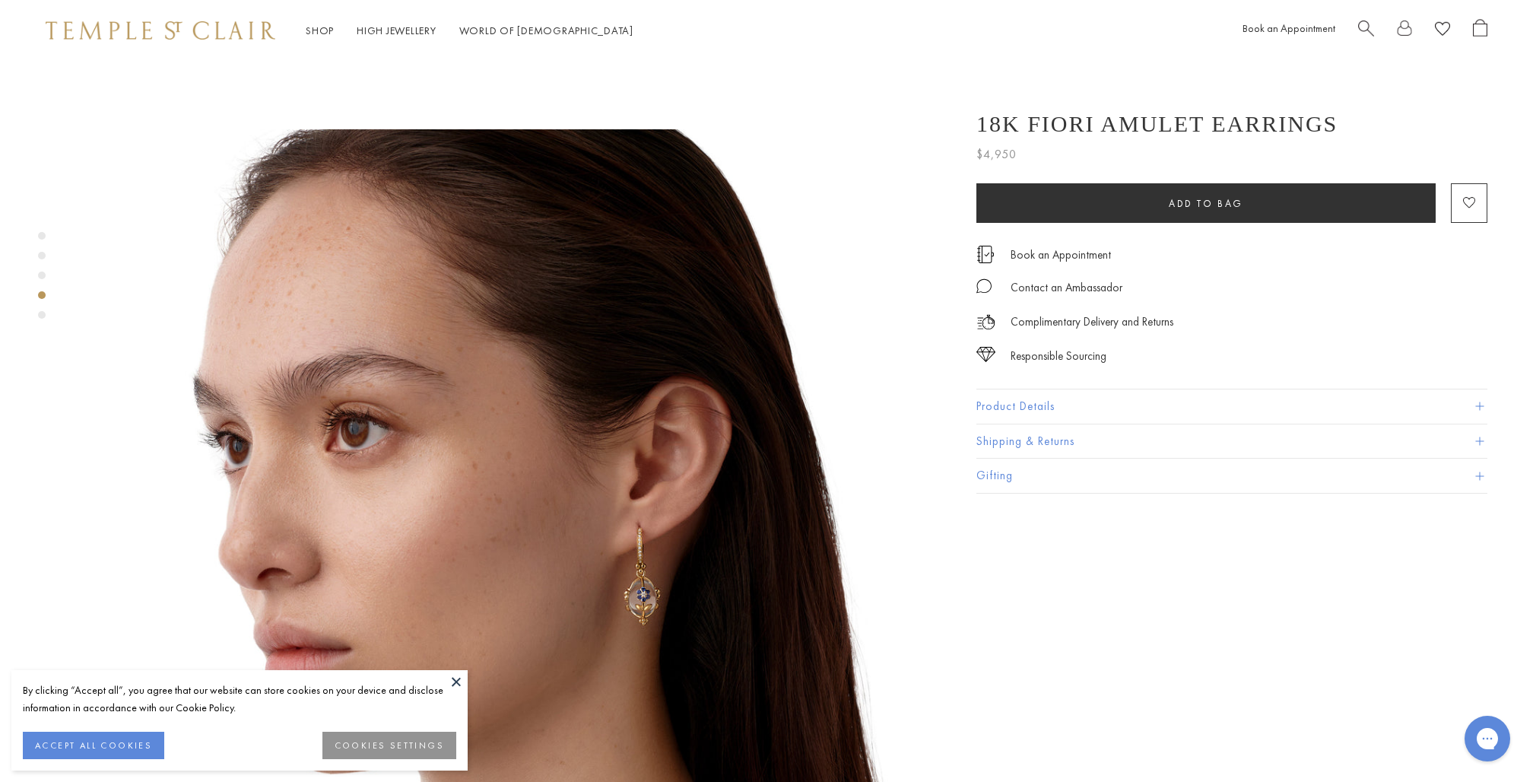
click at [40, 317] on div "Product gallery navigation" at bounding box center [42, 315] width 8 height 8
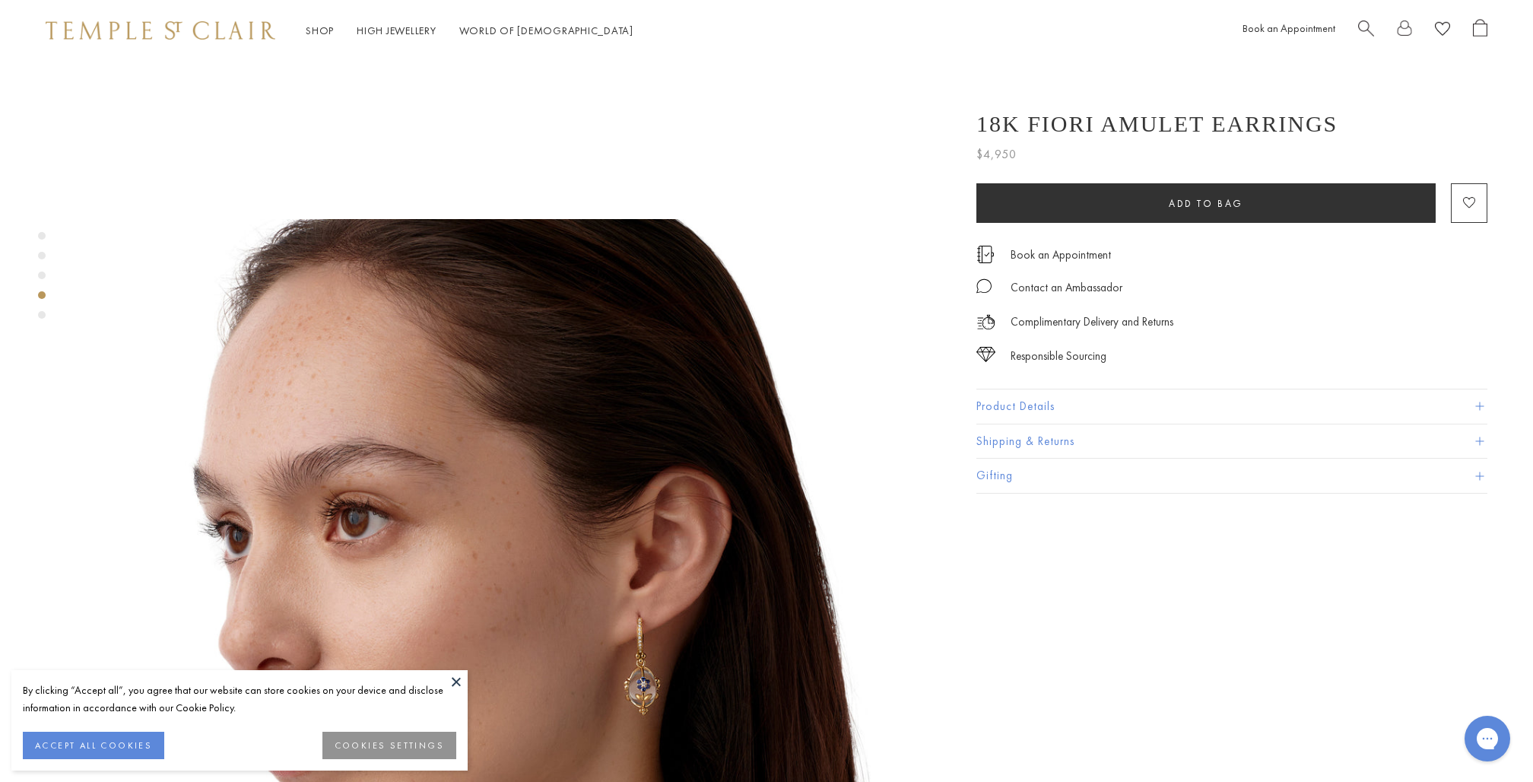
scroll to position [2441, 0]
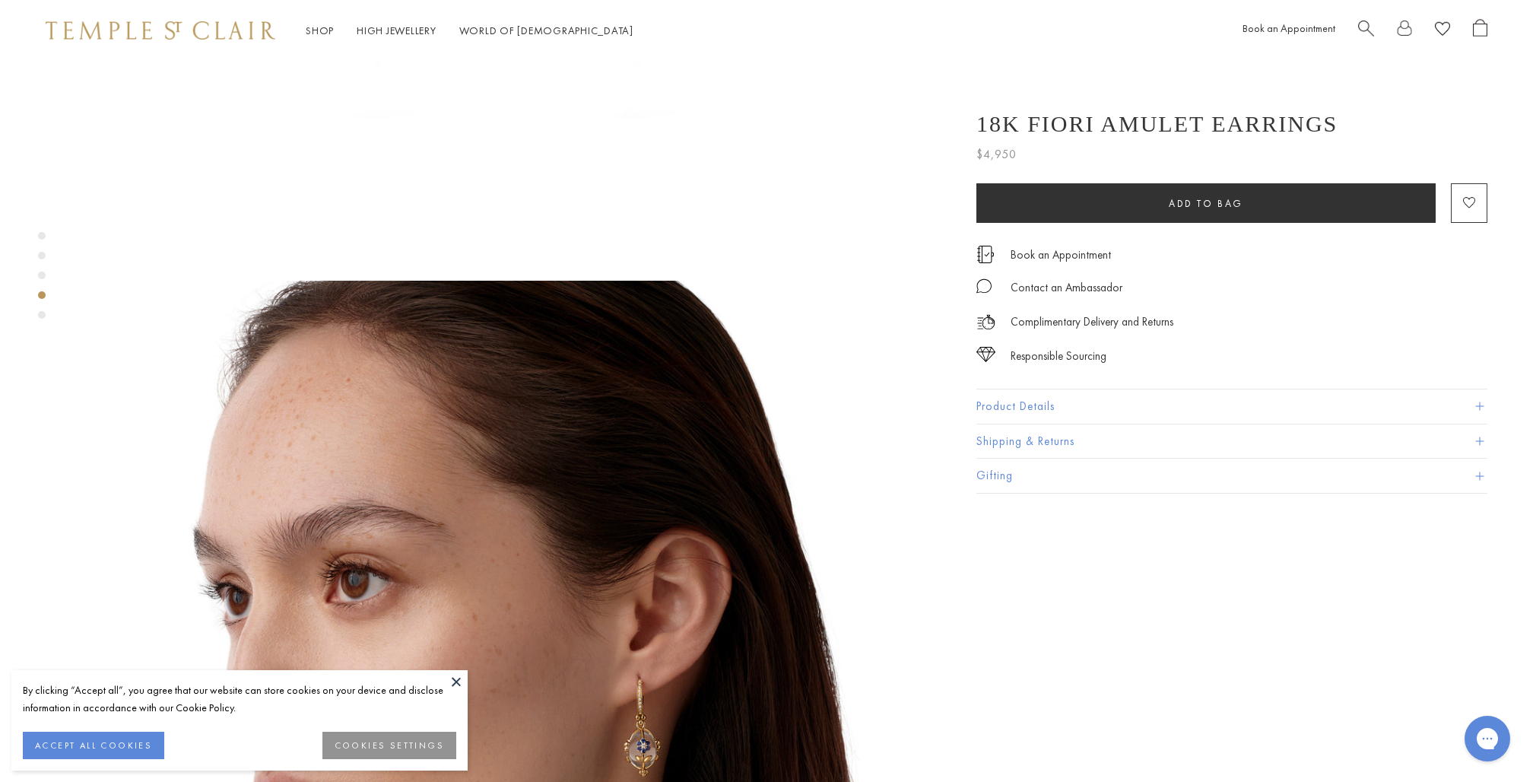
click at [195, 29] on img at bounding box center [161, 30] width 230 height 18
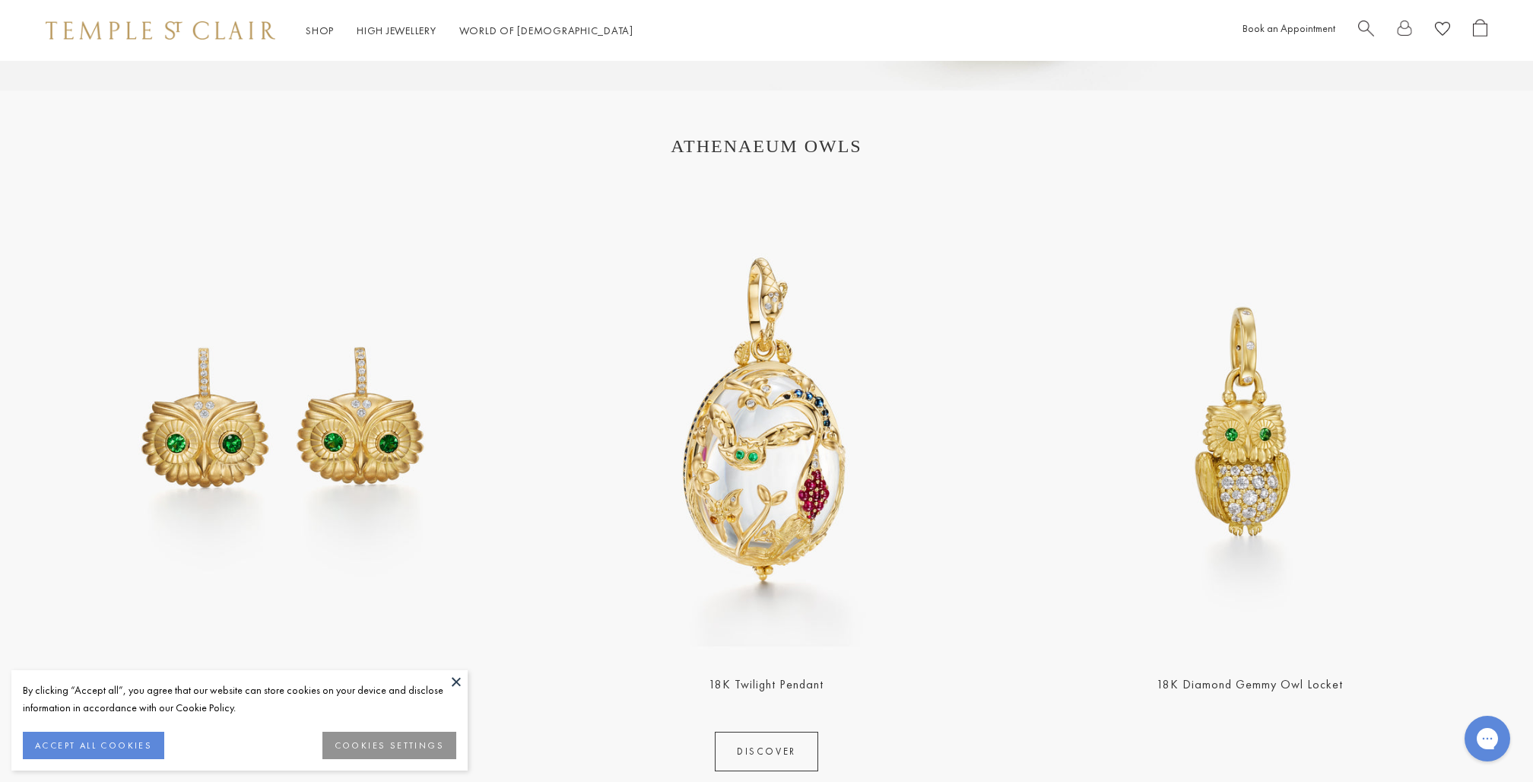
scroll to position [1838, 0]
click at [783, 512] on img at bounding box center [766, 420] width 475 height 475
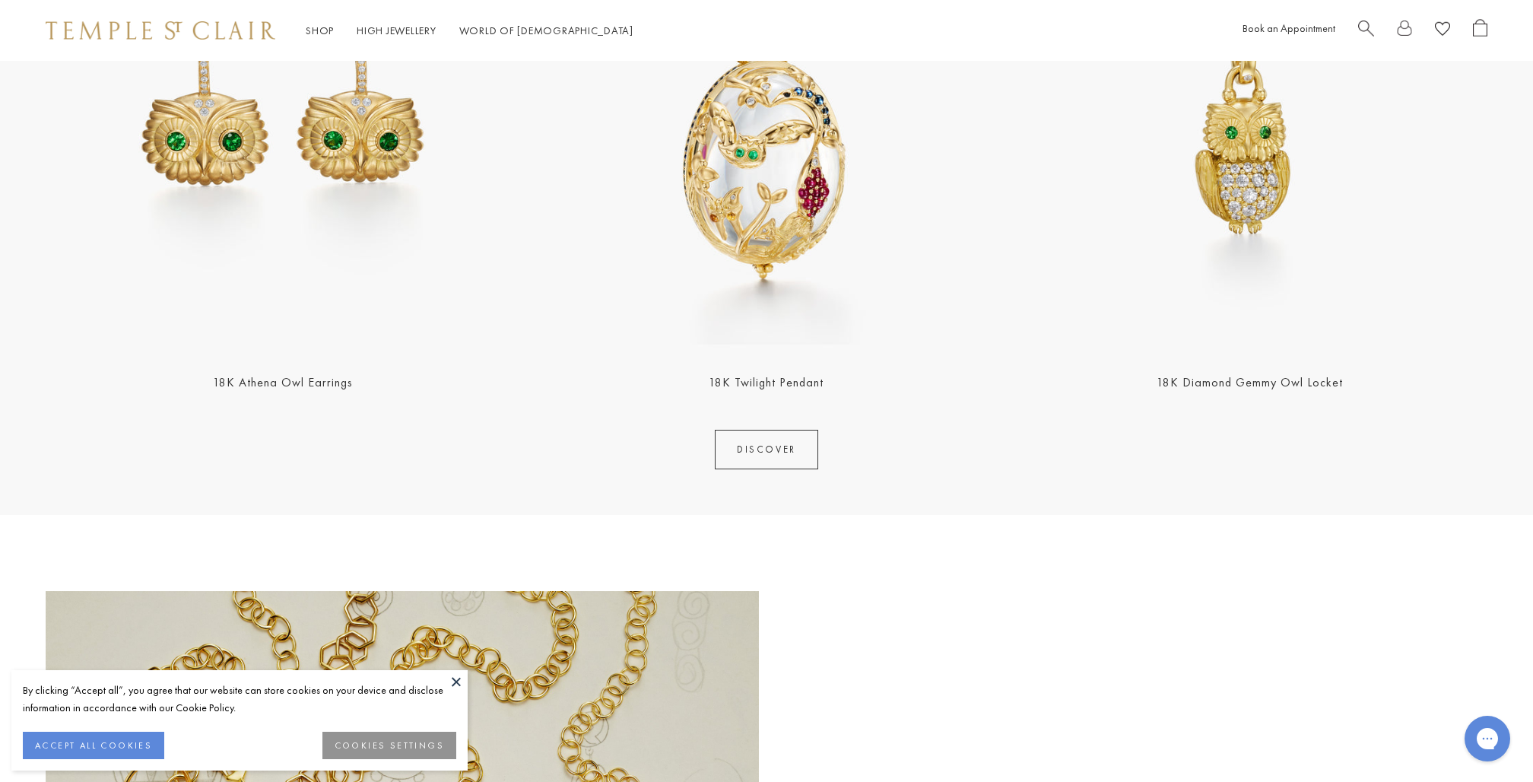
scroll to position [2084, 0]
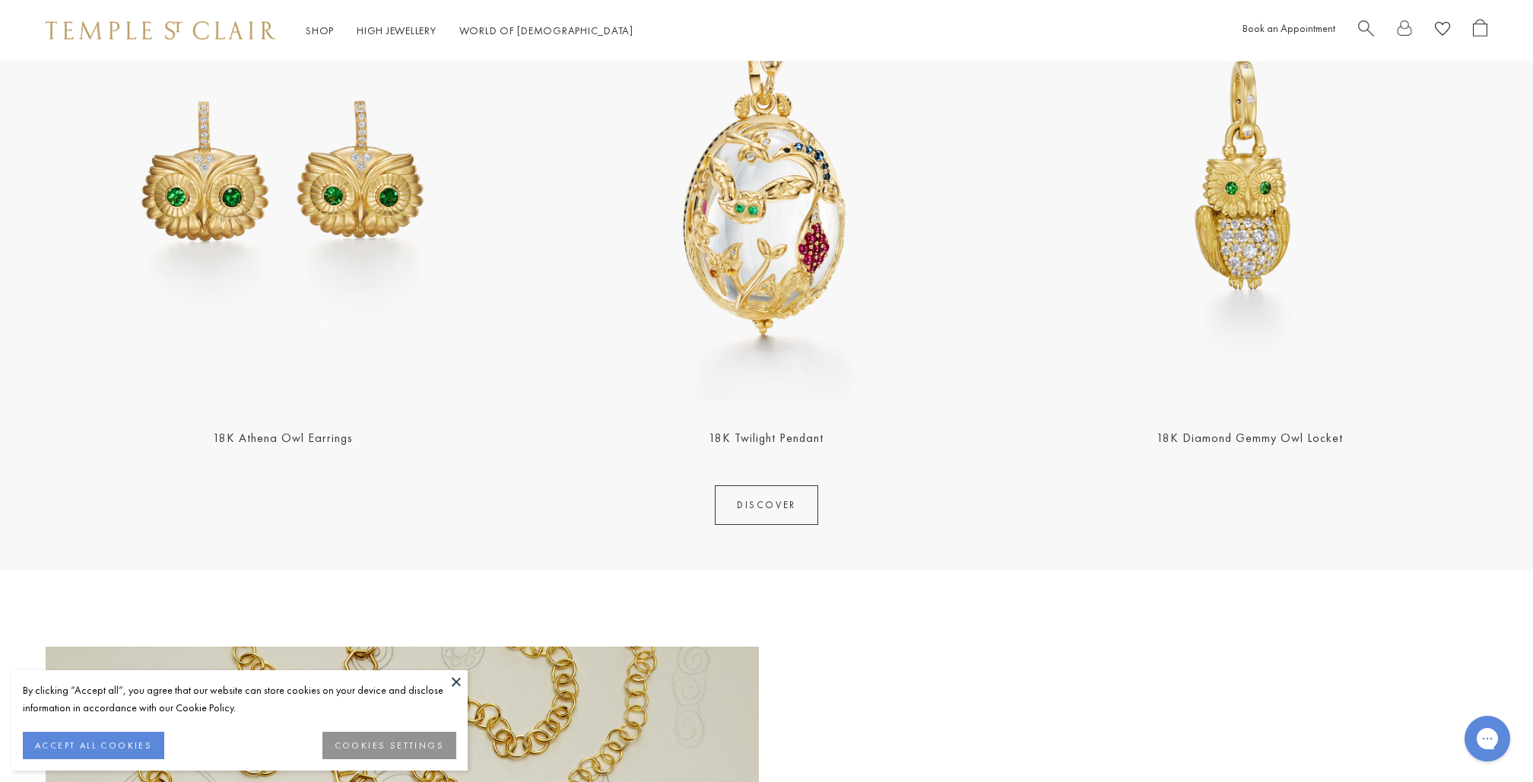
click at [767, 507] on link "DISCOVER" at bounding box center [766, 505] width 103 height 40
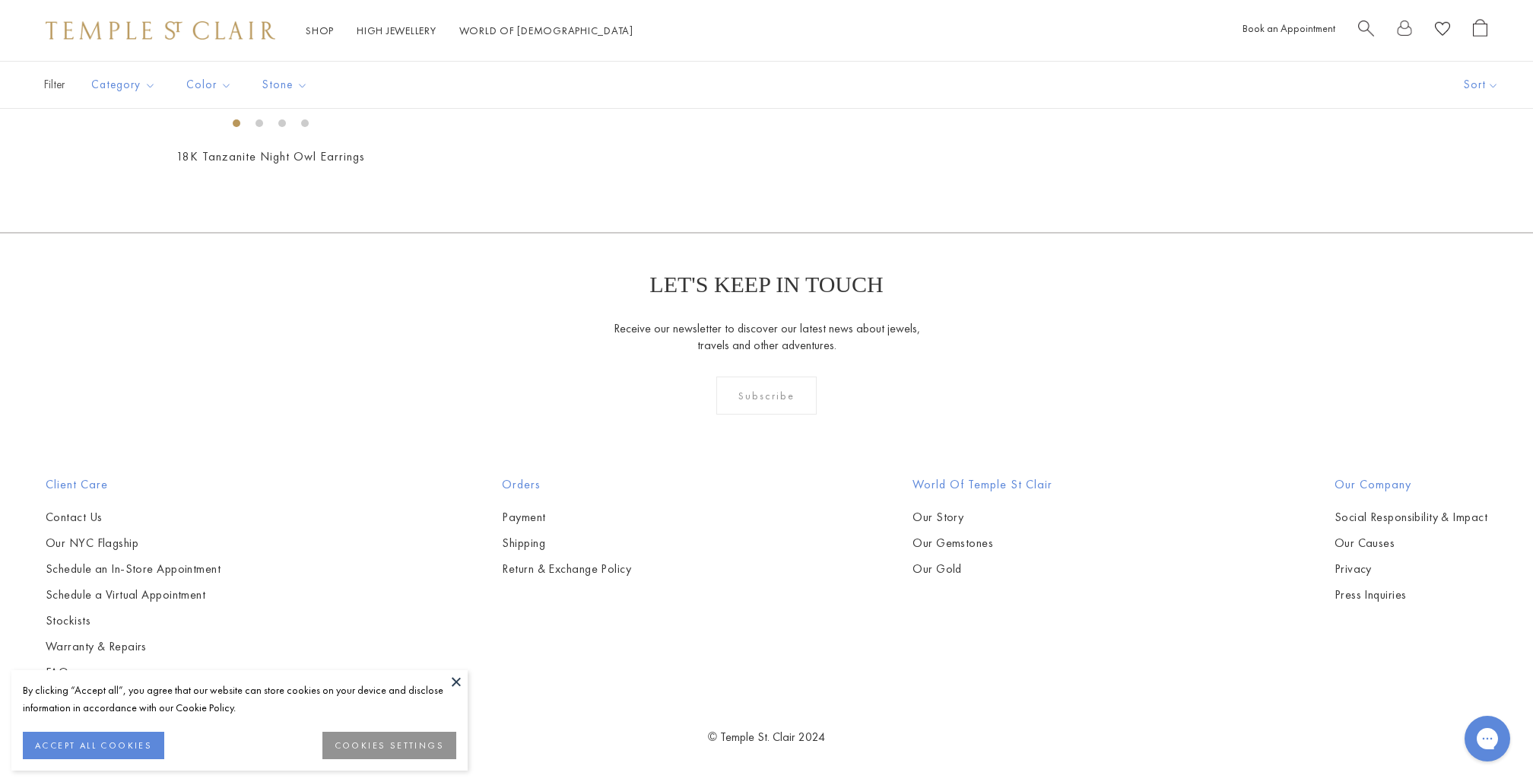
scroll to position [1564, 0]
click at [0, 0] on img at bounding box center [0, 0] width 0 height 0
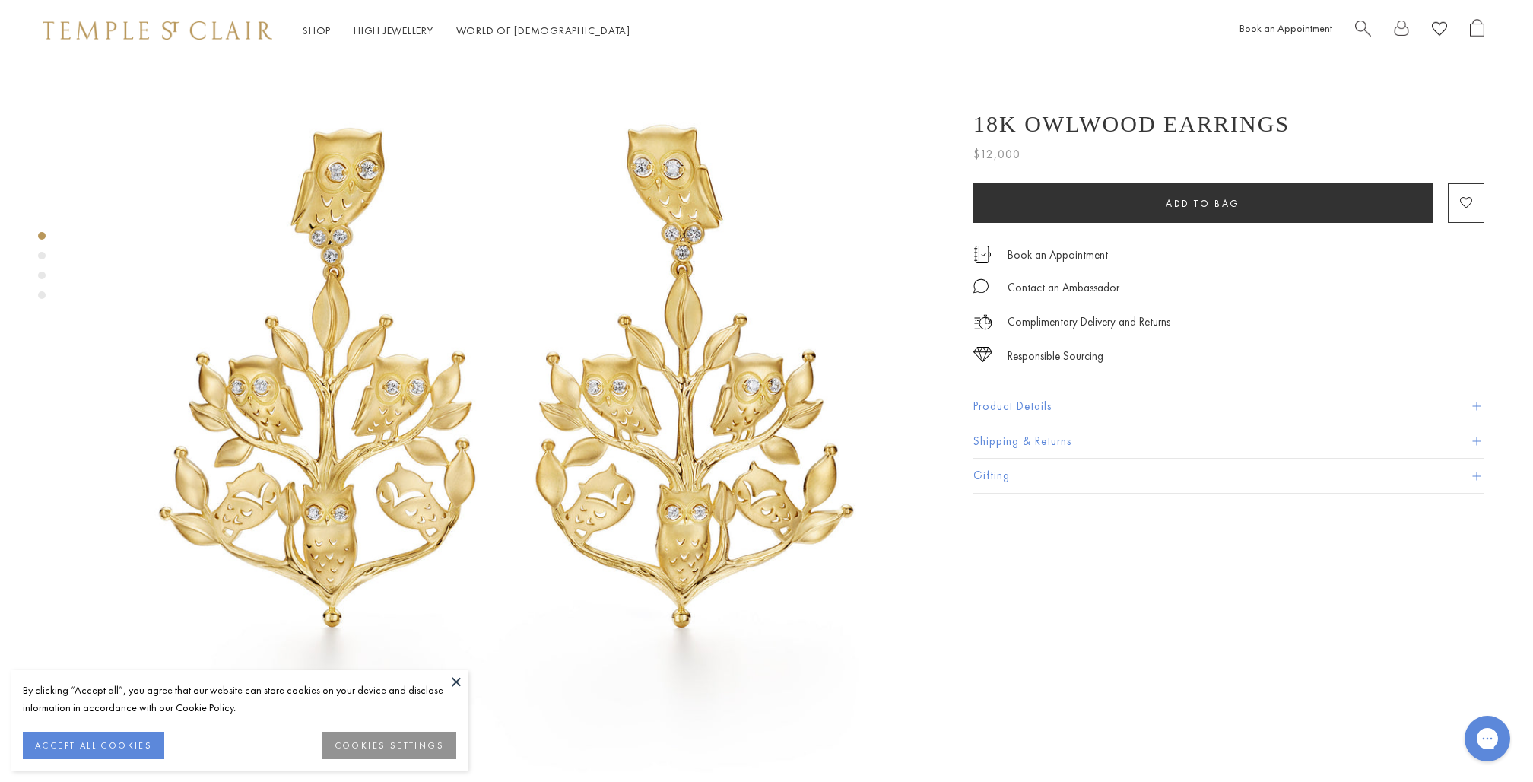
scroll to position [114, 3]
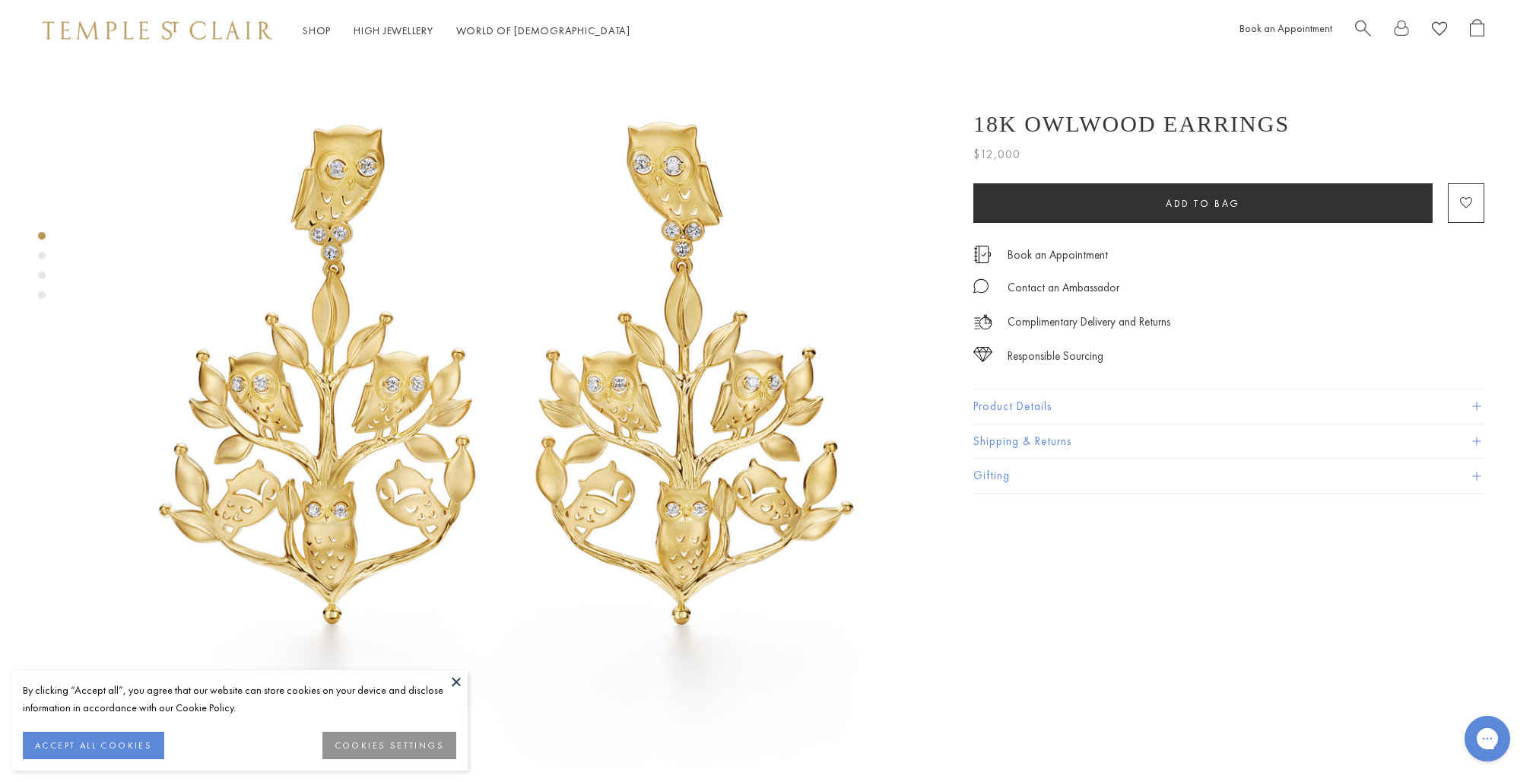
click at [40, 252] on div "Product gallery navigation" at bounding box center [42, 256] width 8 height 8
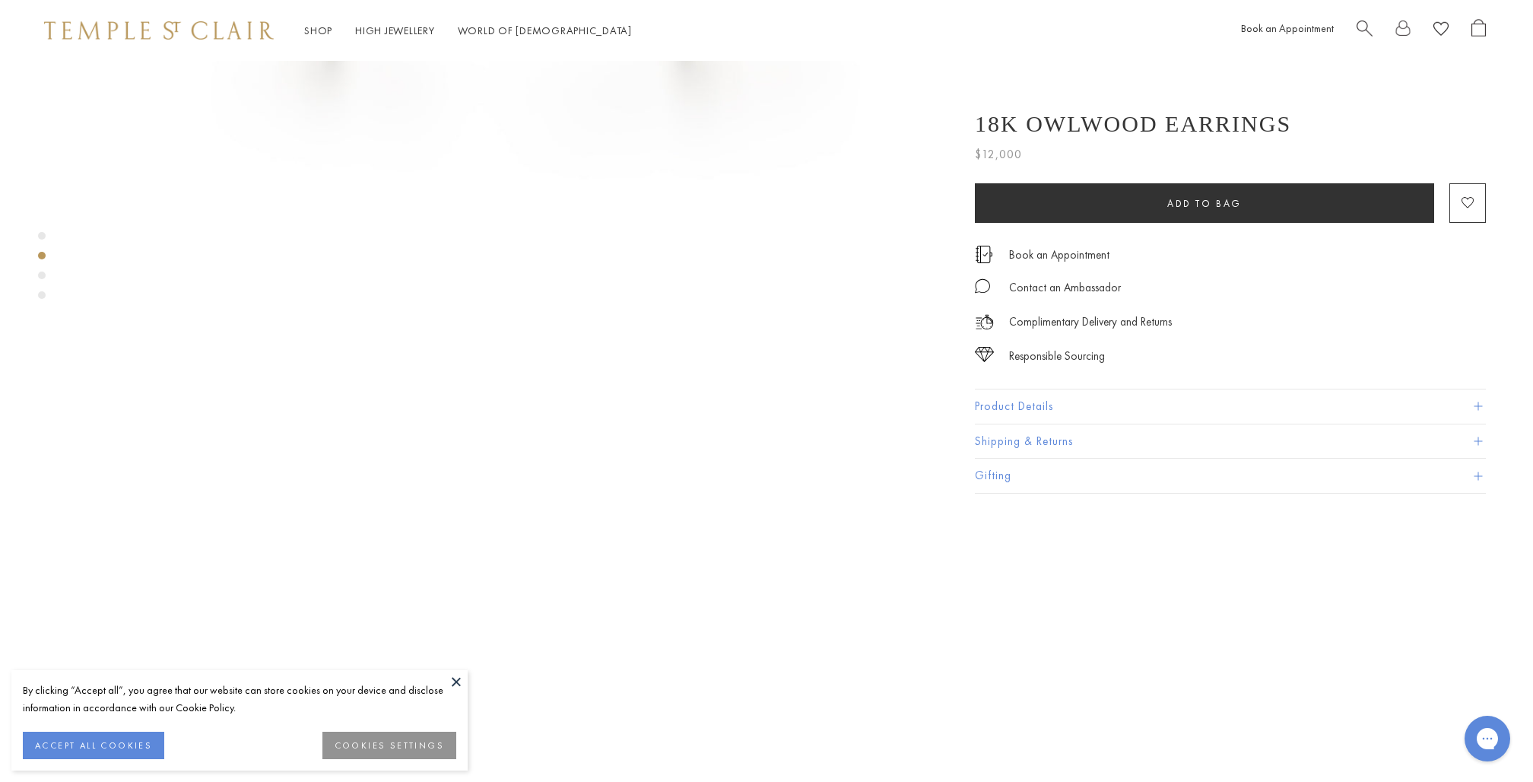
scroll to position [864, 2]
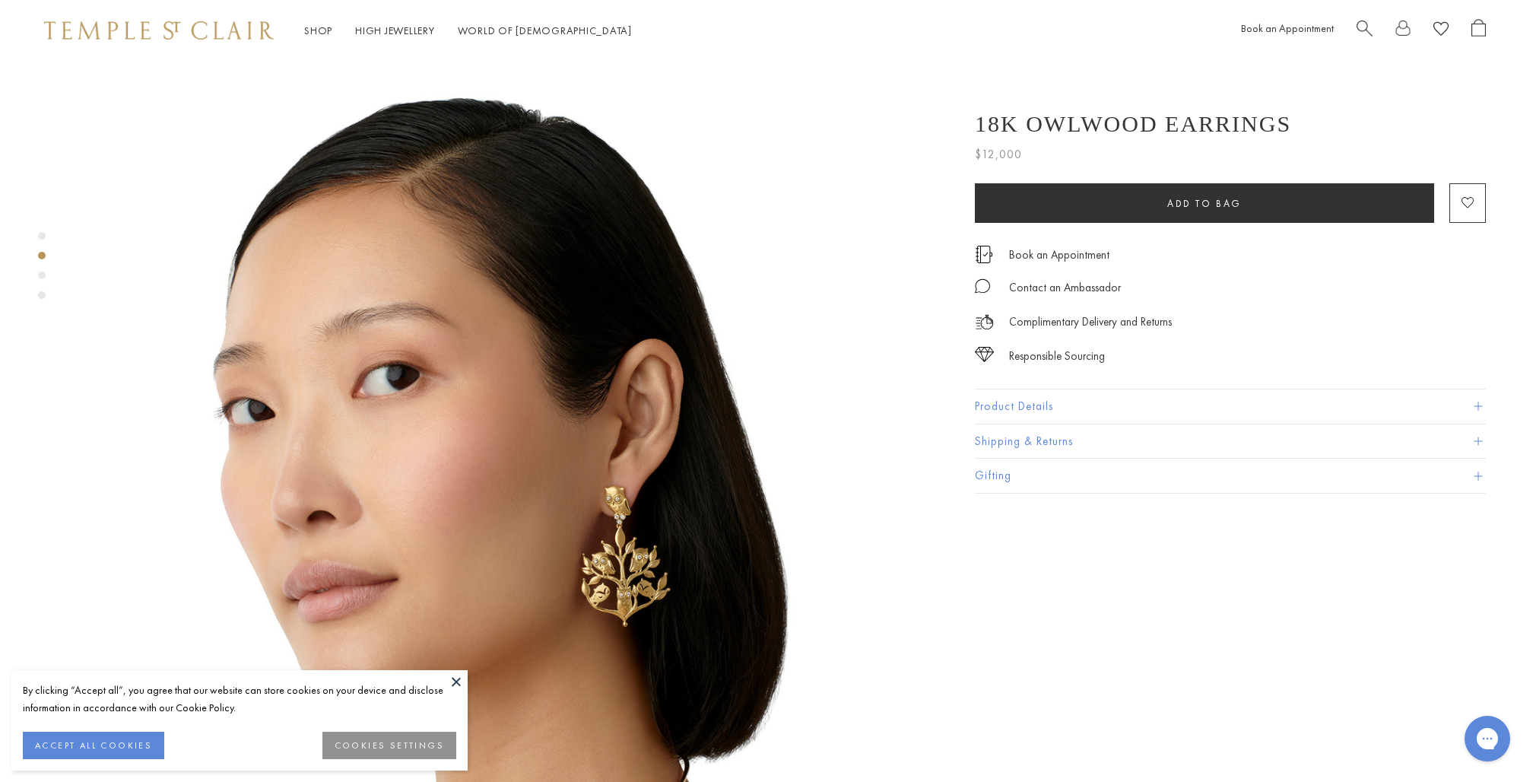
click at [41, 272] on div "Product gallery navigation" at bounding box center [42, 276] width 8 height 8
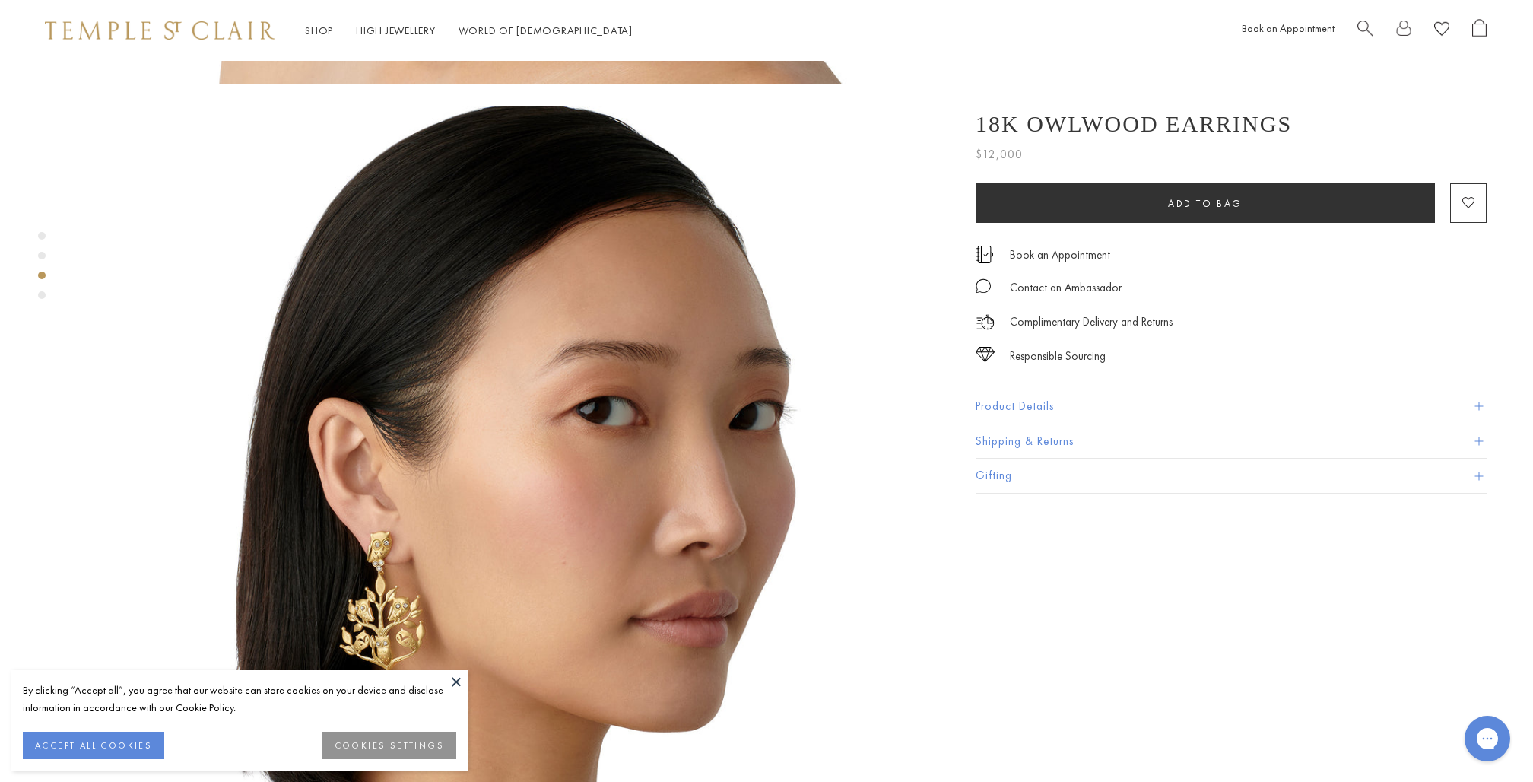
click at [41, 291] on div "Product gallery navigation" at bounding box center [42, 295] width 8 height 8
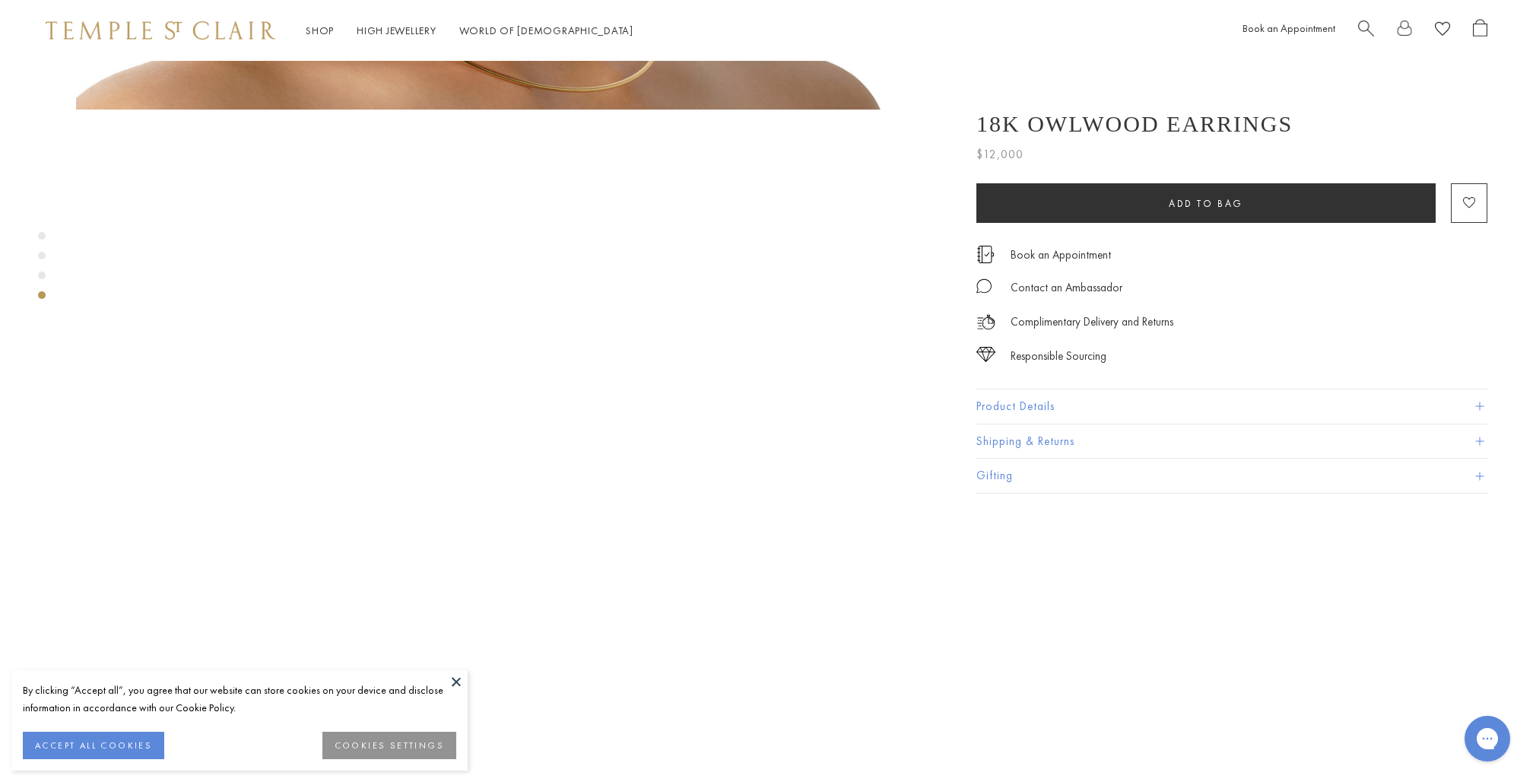
scroll to position [2592, 0]
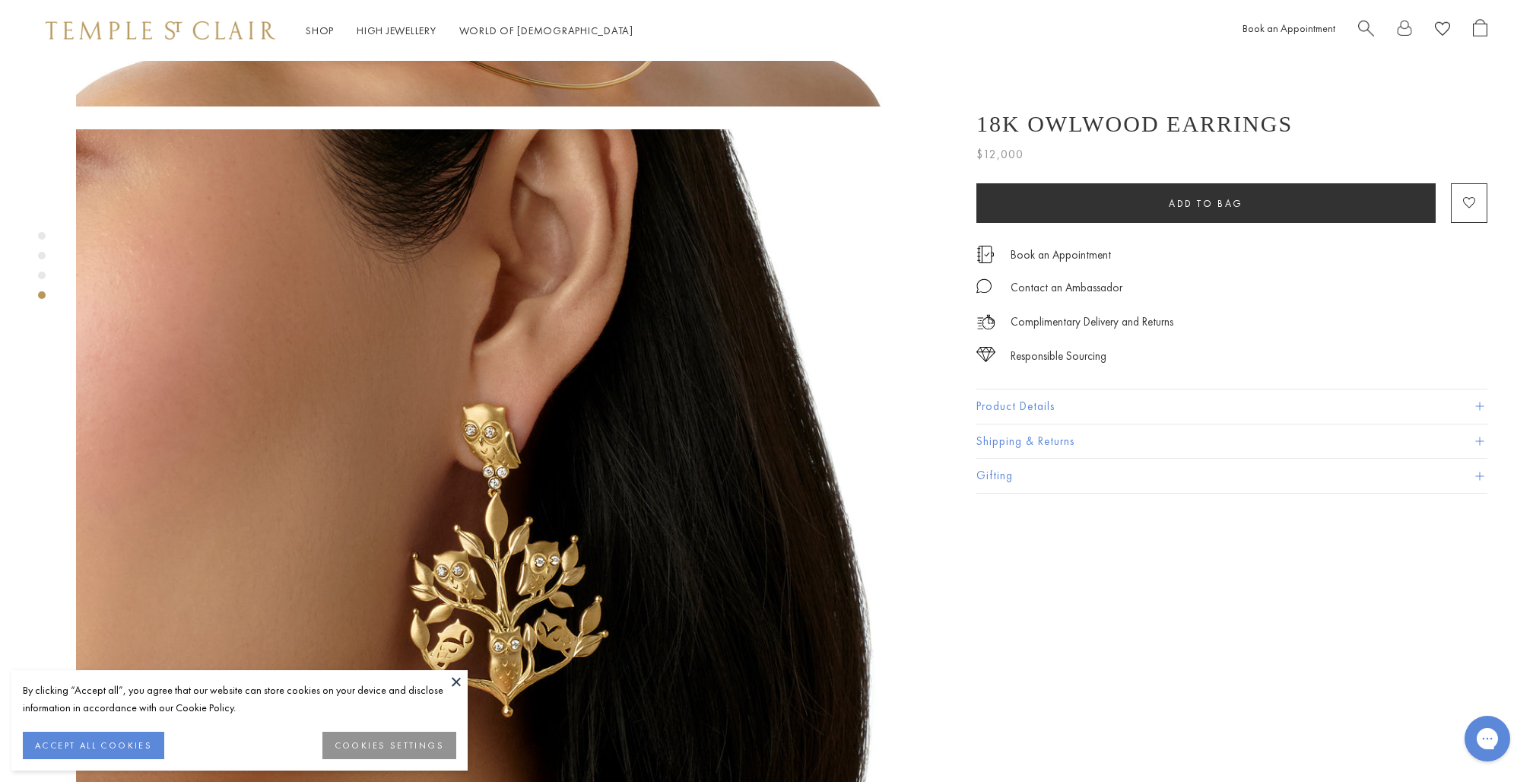
click at [1027, 405] on button "Product Details" at bounding box center [1232, 406] width 511 height 34
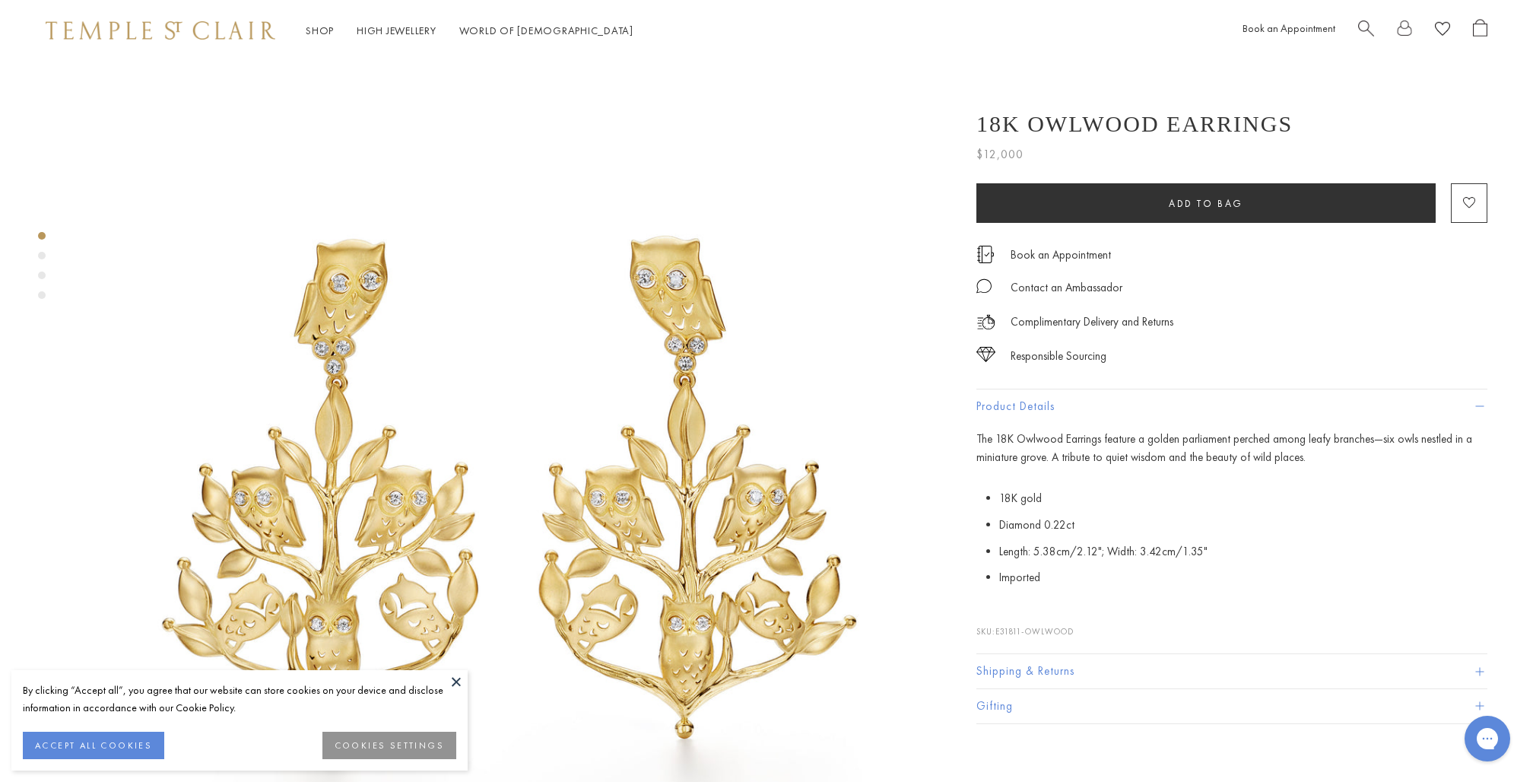
scroll to position [0, 0]
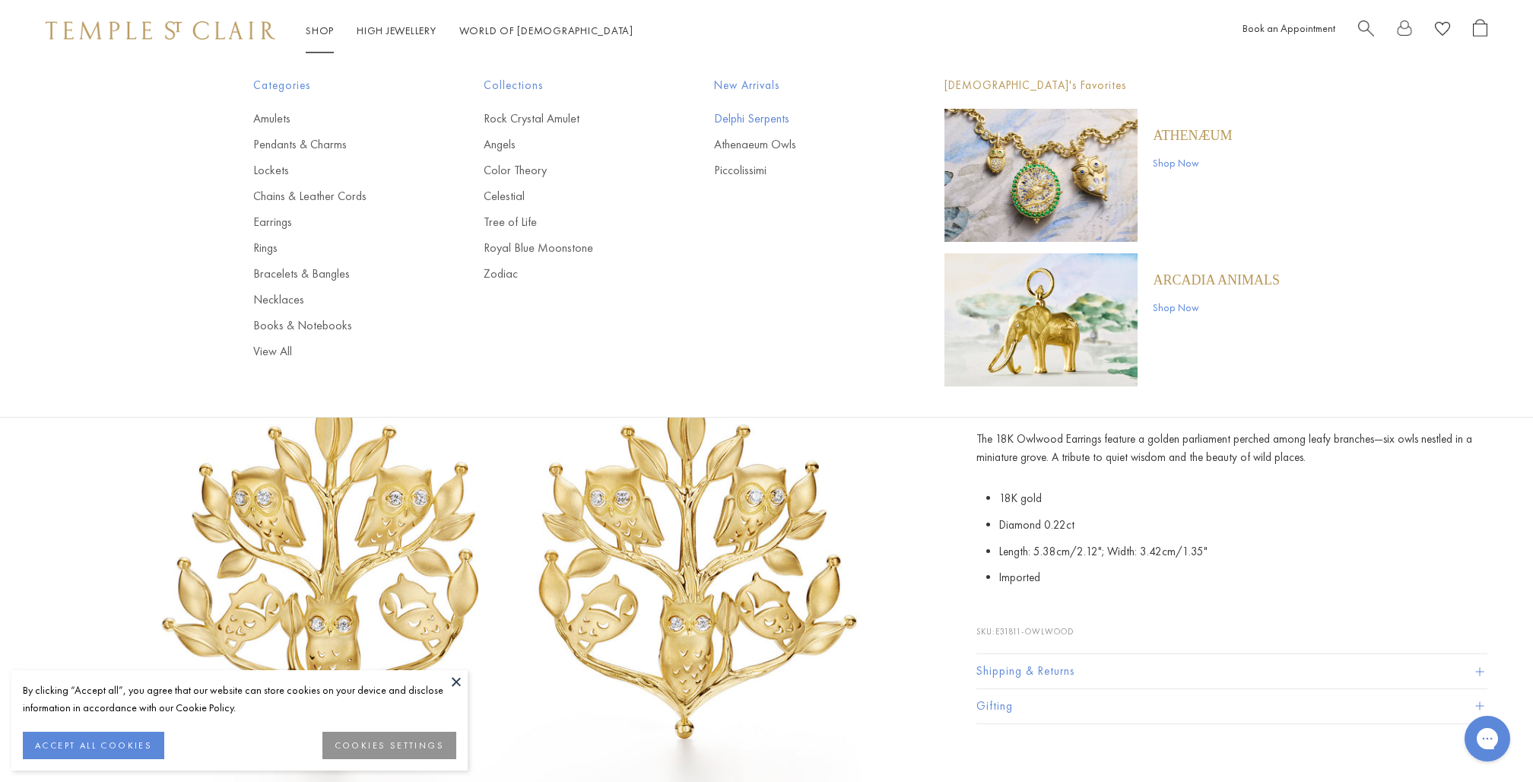
click at [753, 113] on link "Delphi Serpents" at bounding box center [799, 118] width 170 height 17
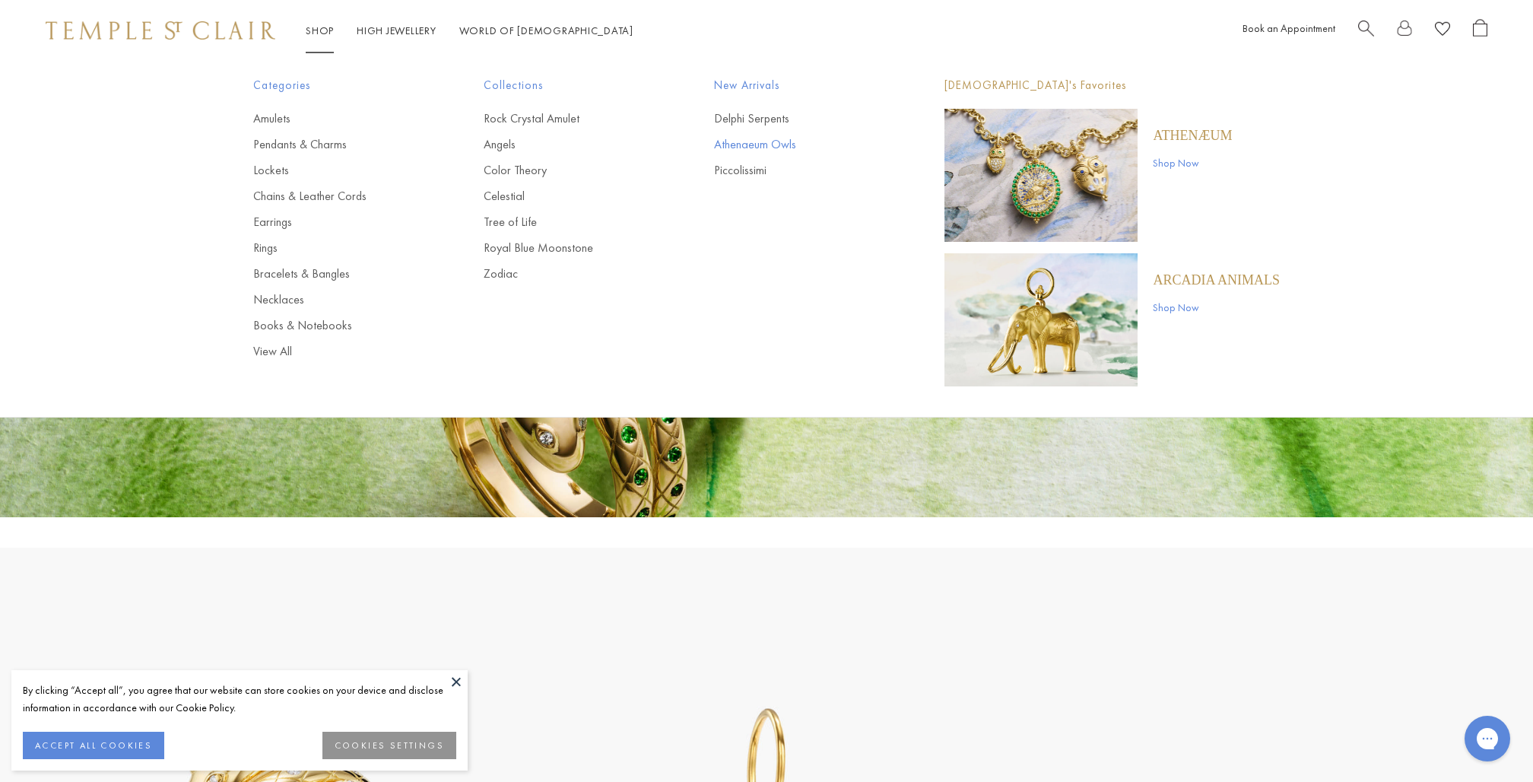
click at [752, 145] on link "Athenaeum Owls" at bounding box center [799, 144] width 170 height 17
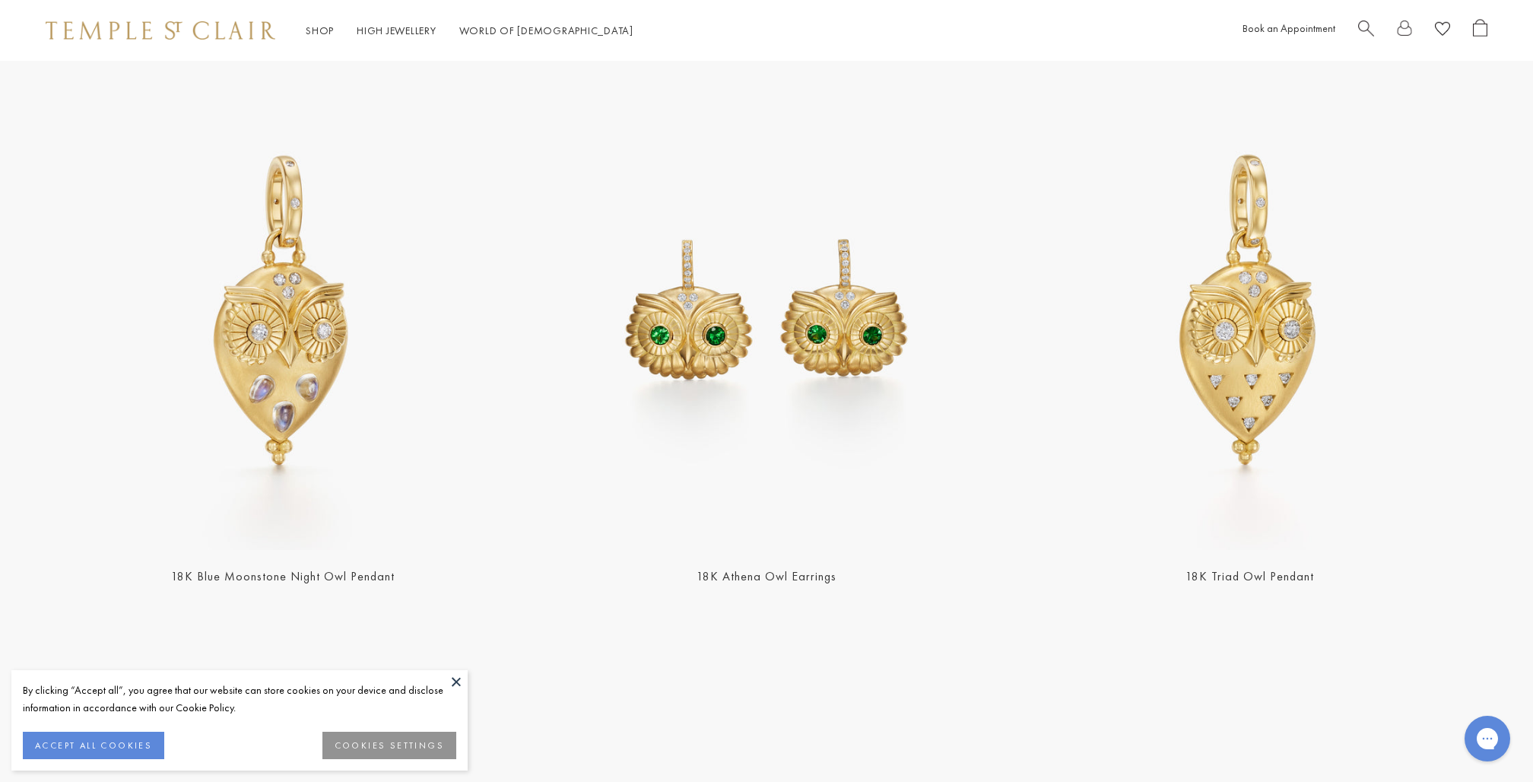
scroll to position [2137, 0]
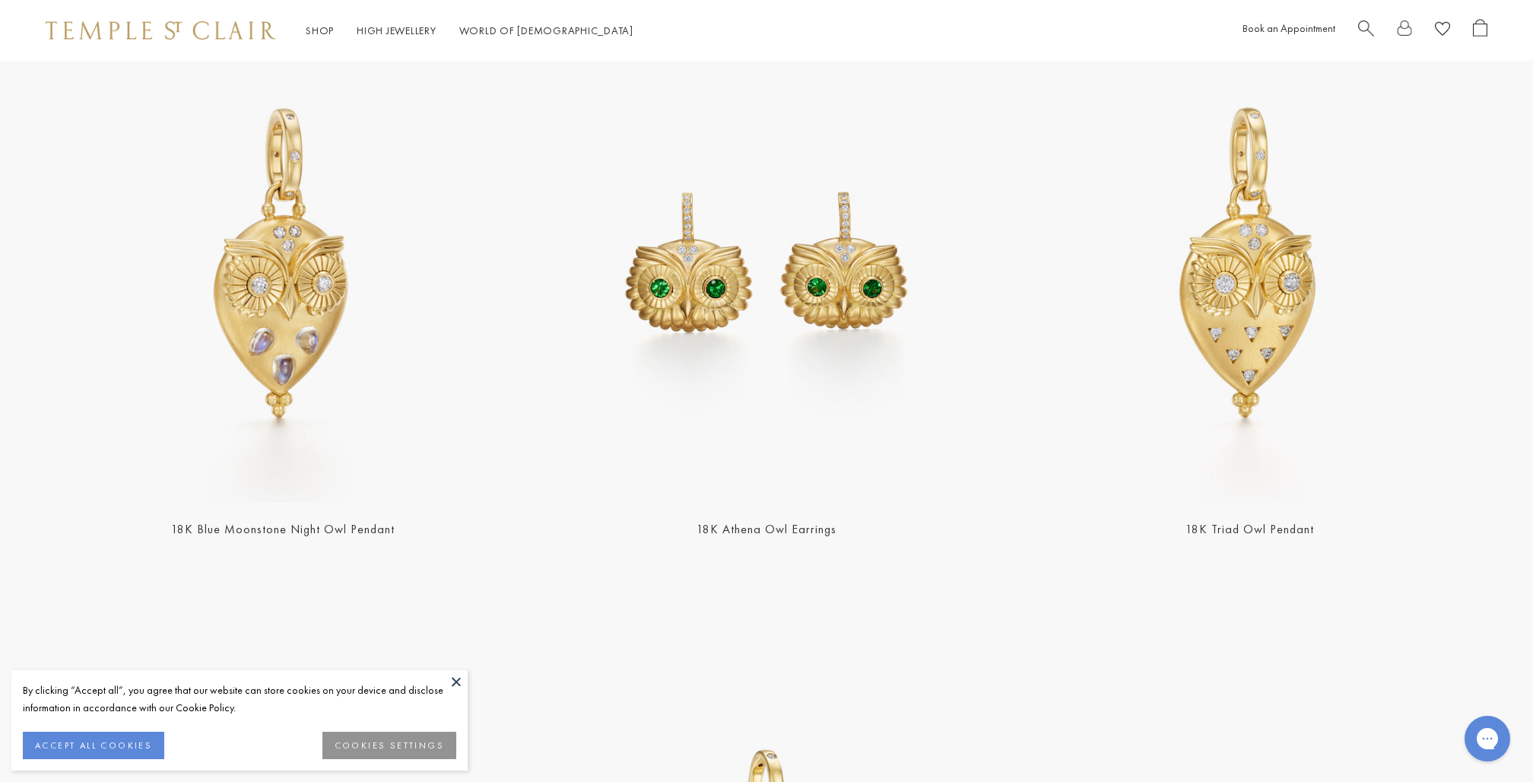
click at [780, 390] on img at bounding box center [766, 265] width 475 height 475
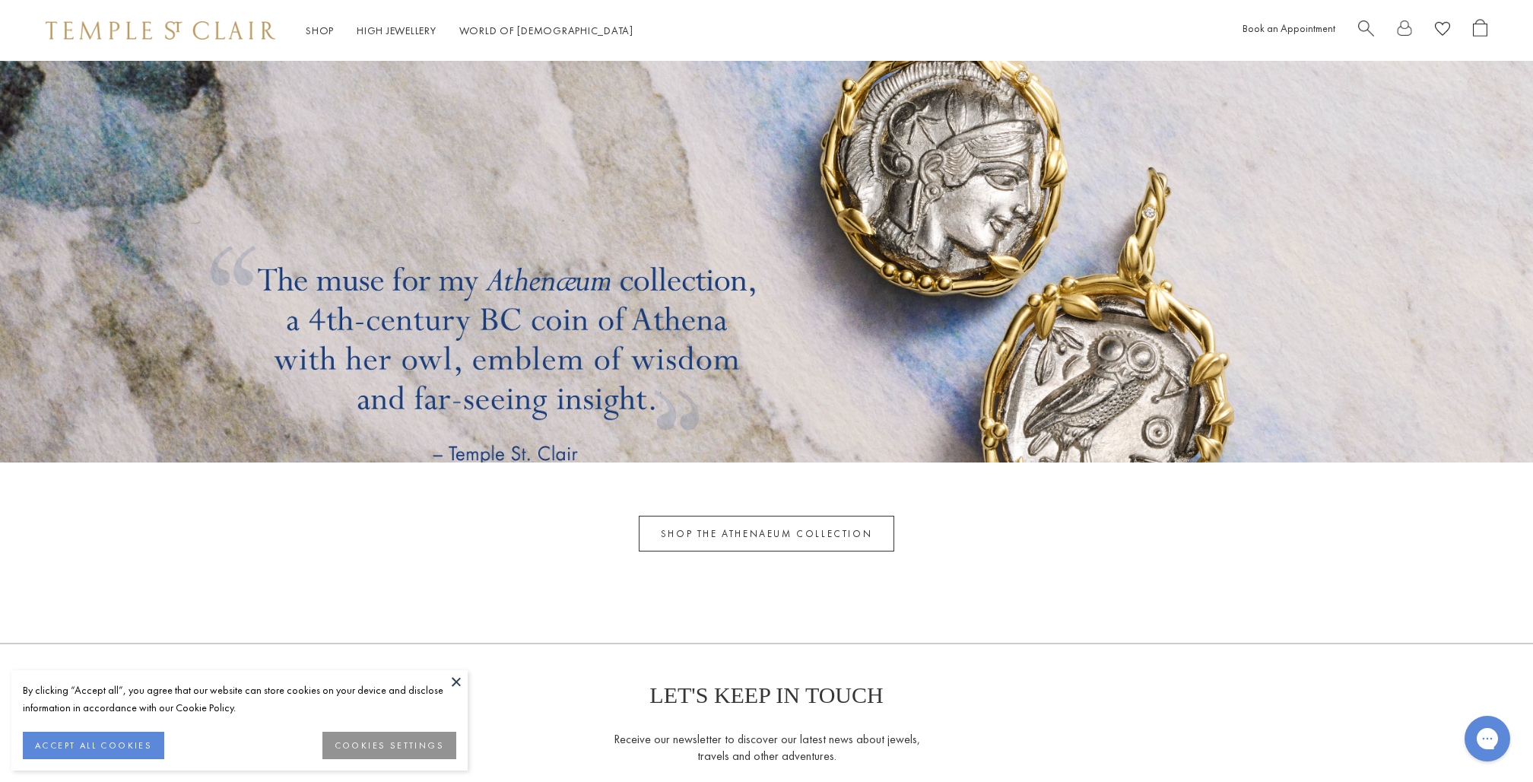
scroll to position [5372, 0]
click at [755, 531] on link "SHOP THE ATHENAEUM COLLECTION" at bounding box center [767, 532] width 256 height 36
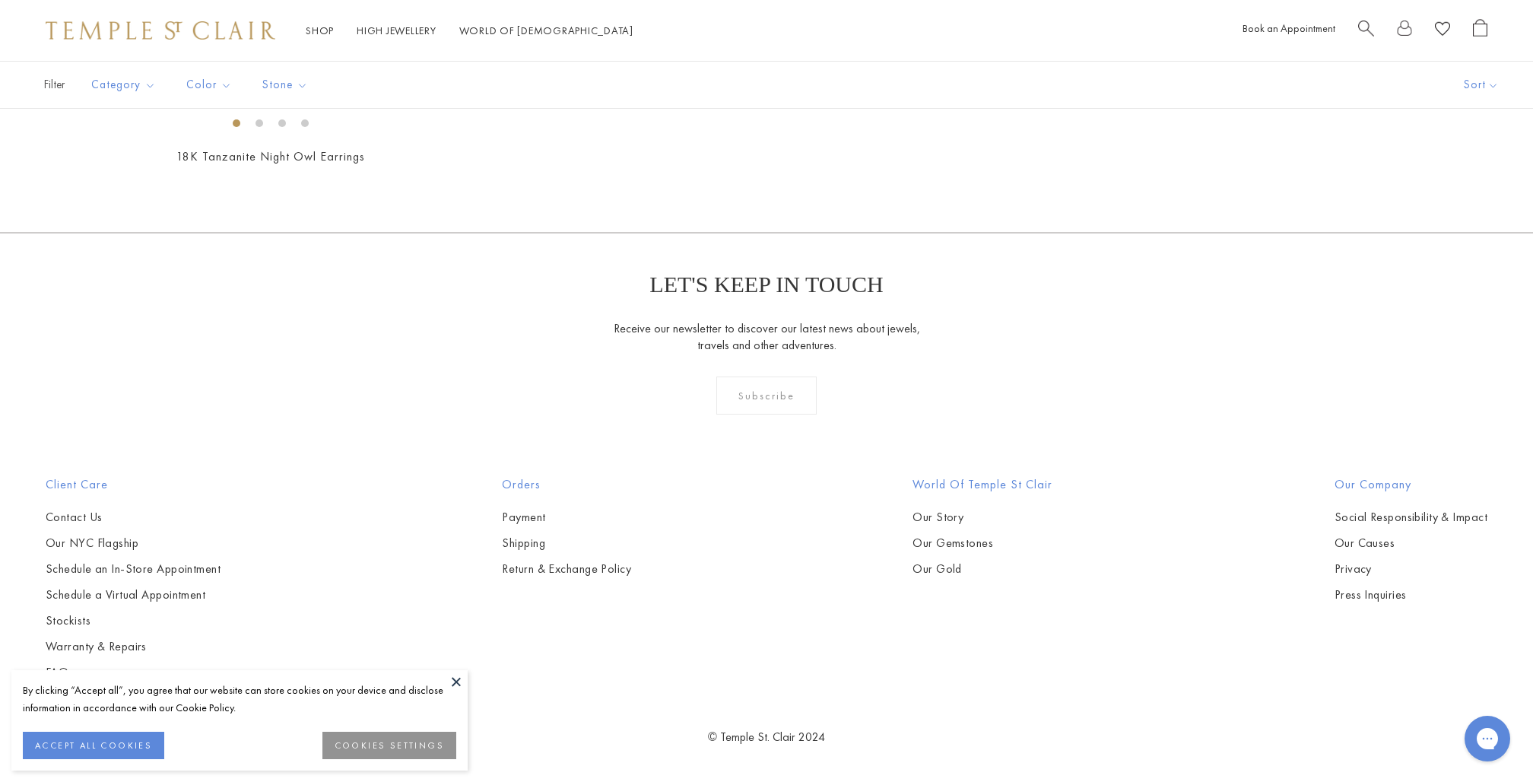
scroll to position [2435, 0]
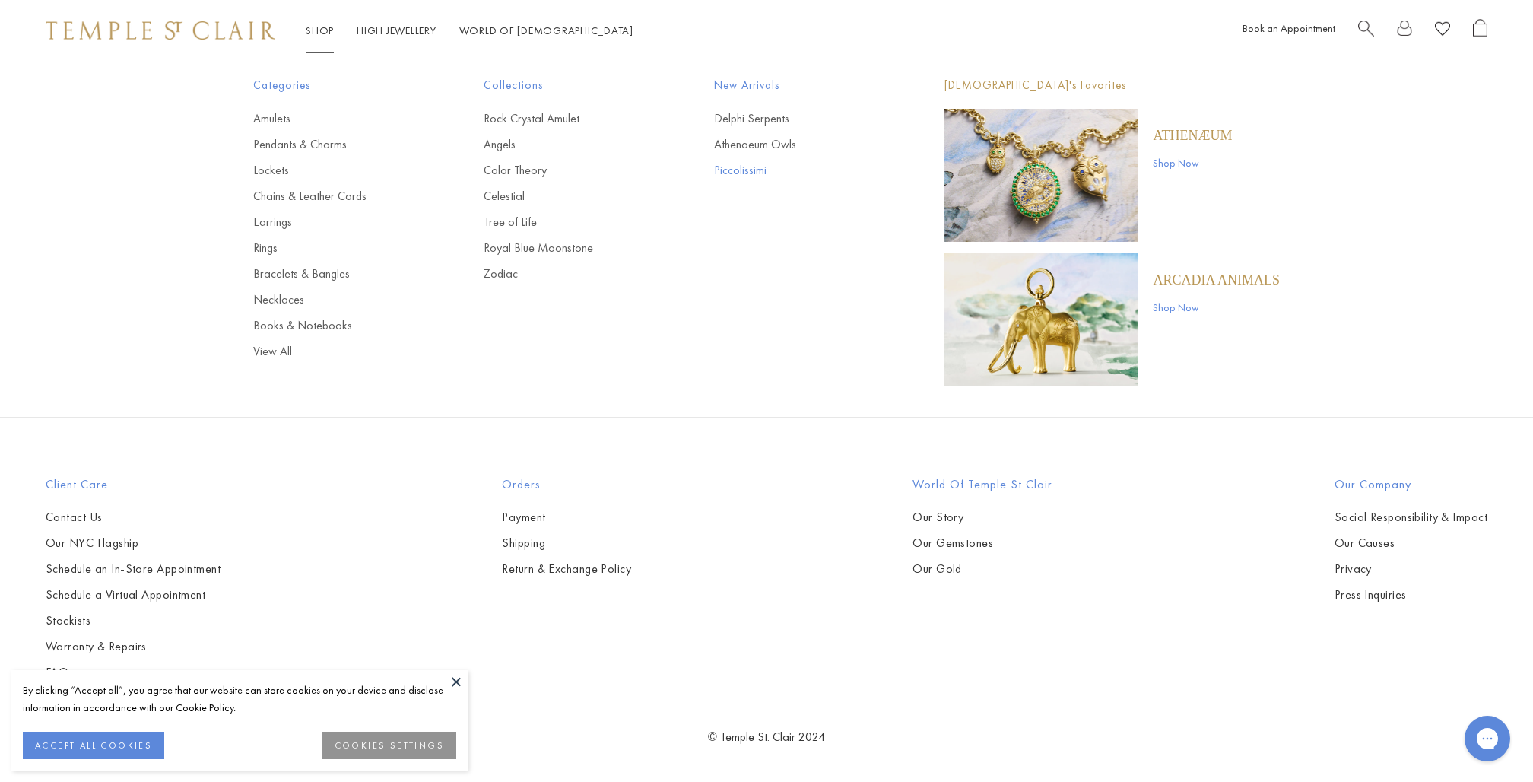
click at [771, 170] on link "Piccolissimi" at bounding box center [799, 170] width 170 height 17
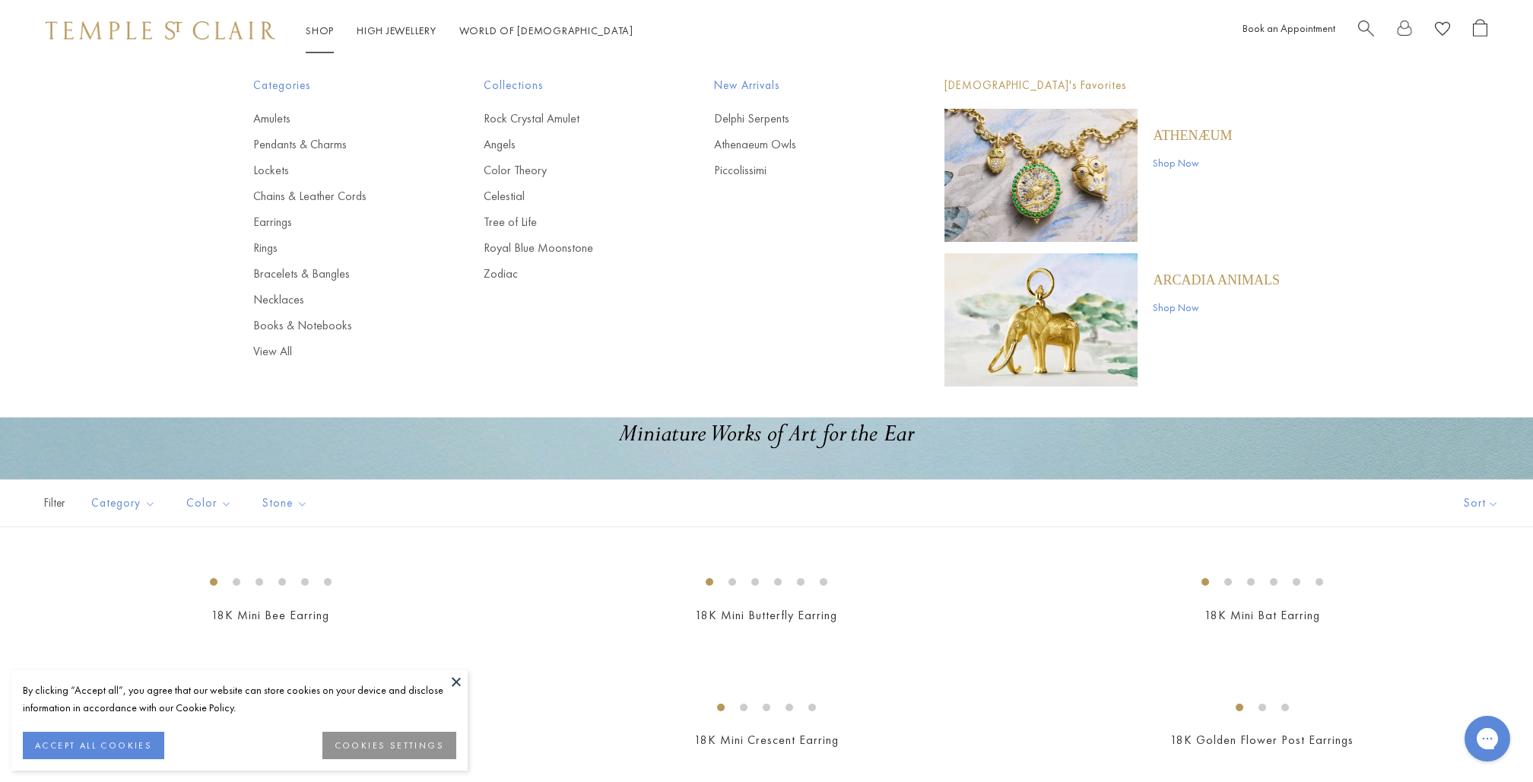
click at [1366, 34] on span "Search" at bounding box center [1366, 27] width 16 height 16
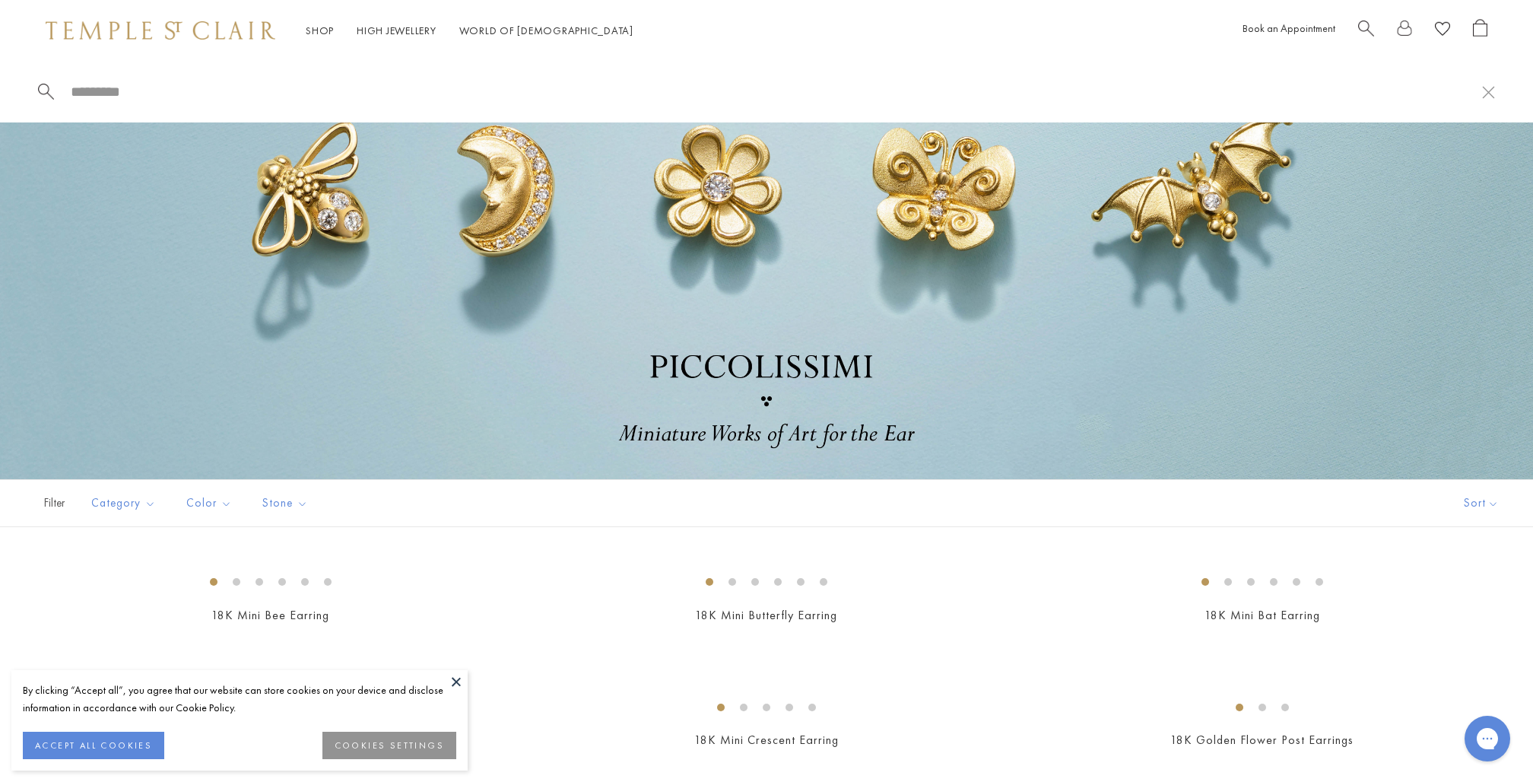
click at [1366, 28] on span "Search" at bounding box center [1366, 27] width 16 height 16
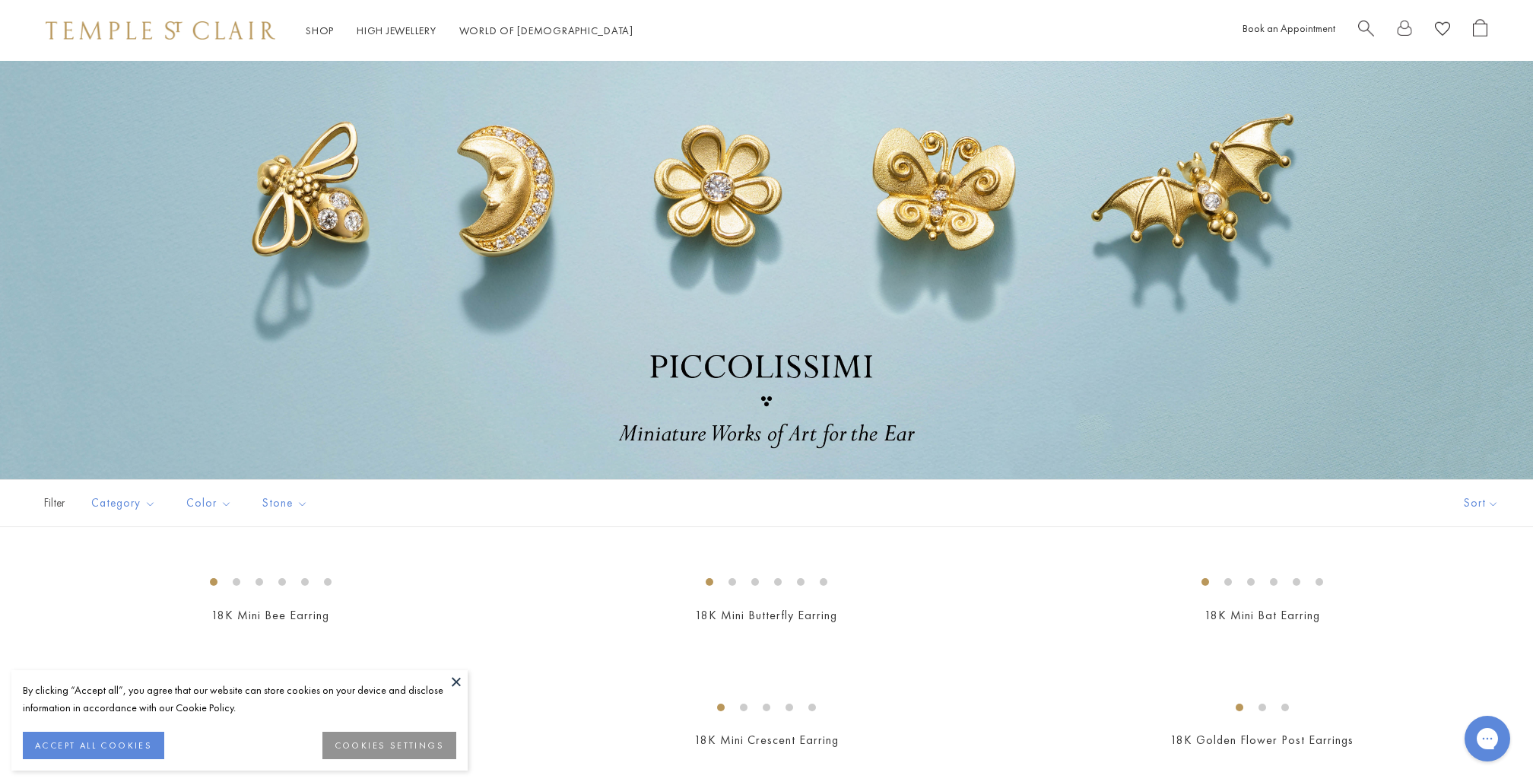
click at [1366, 28] on span "Search" at bounding box center [1366, 27] width 16 height 16
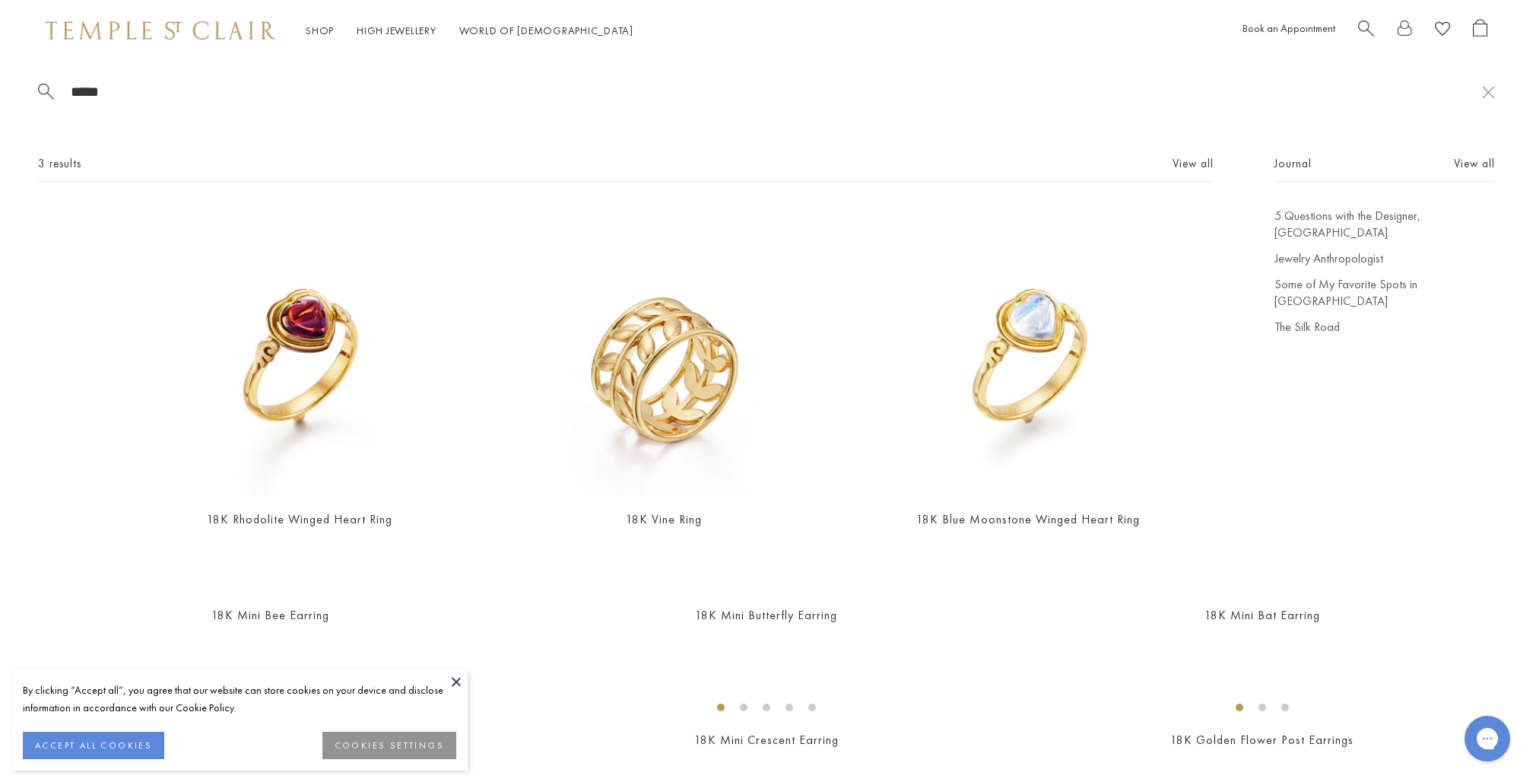
type input "*****"
click at [457, 676] on button at bounding box center [456, 681] width 23 height 23
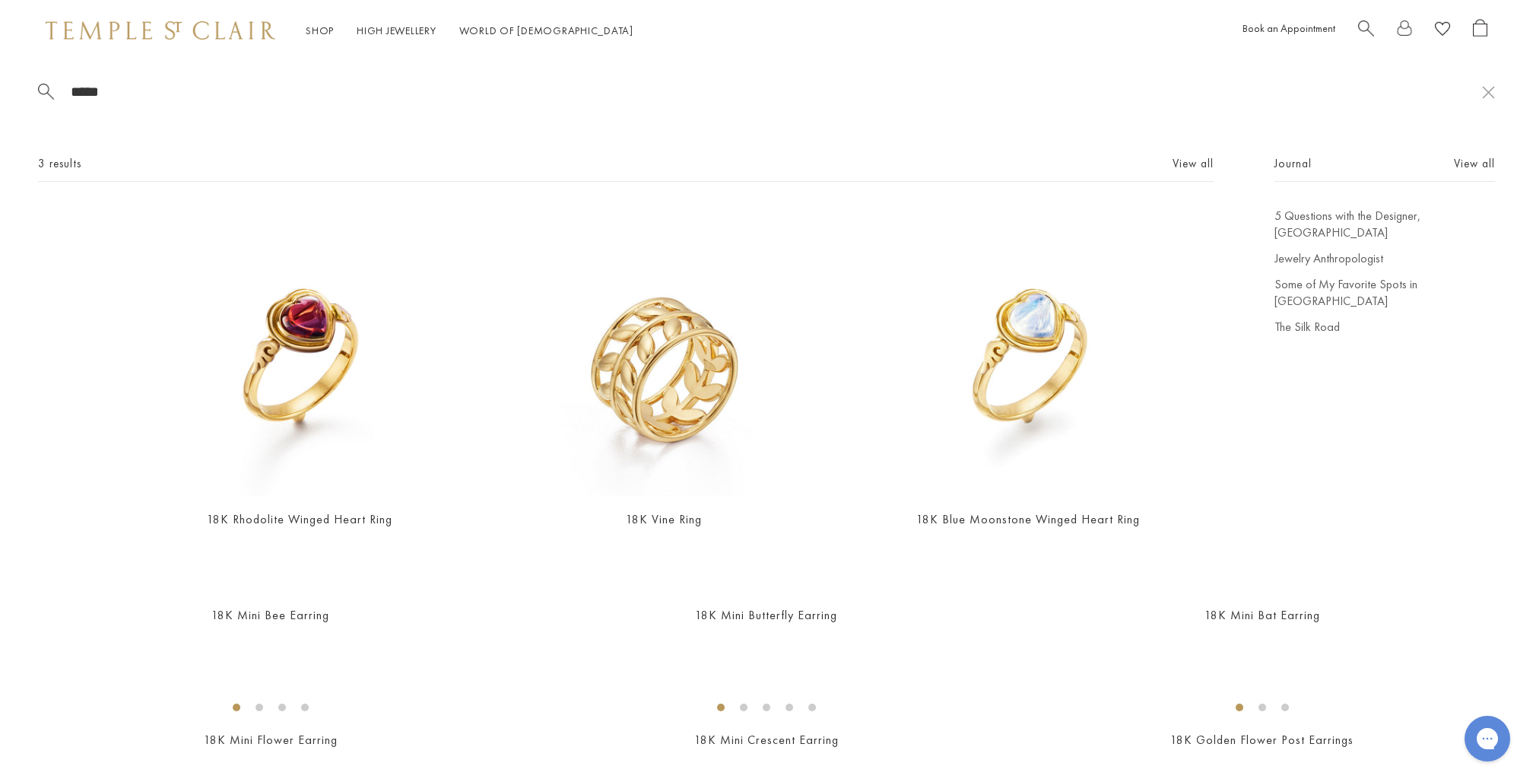
click at [1459, 450] on div "Journal View all 5 Questions with the Designer, Temple St. Clair Jewelry Anthro…" at bounding box center [1385, 351] width 221 height 395
click at [415, 28] on link "High Jewellery High Jewellery" at bounding box center [397, 31] width 80 height 14
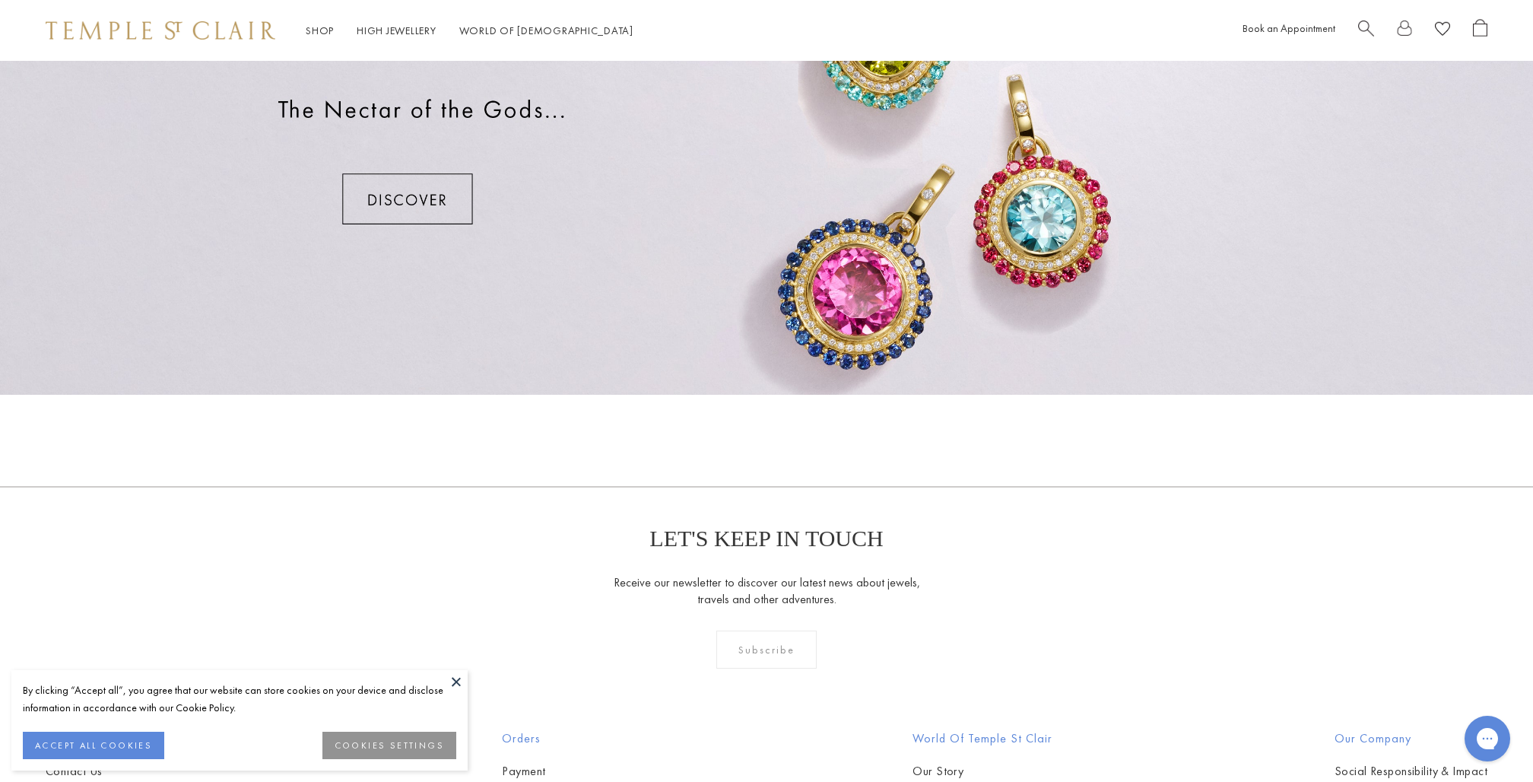
scroll to position [1190, 0]
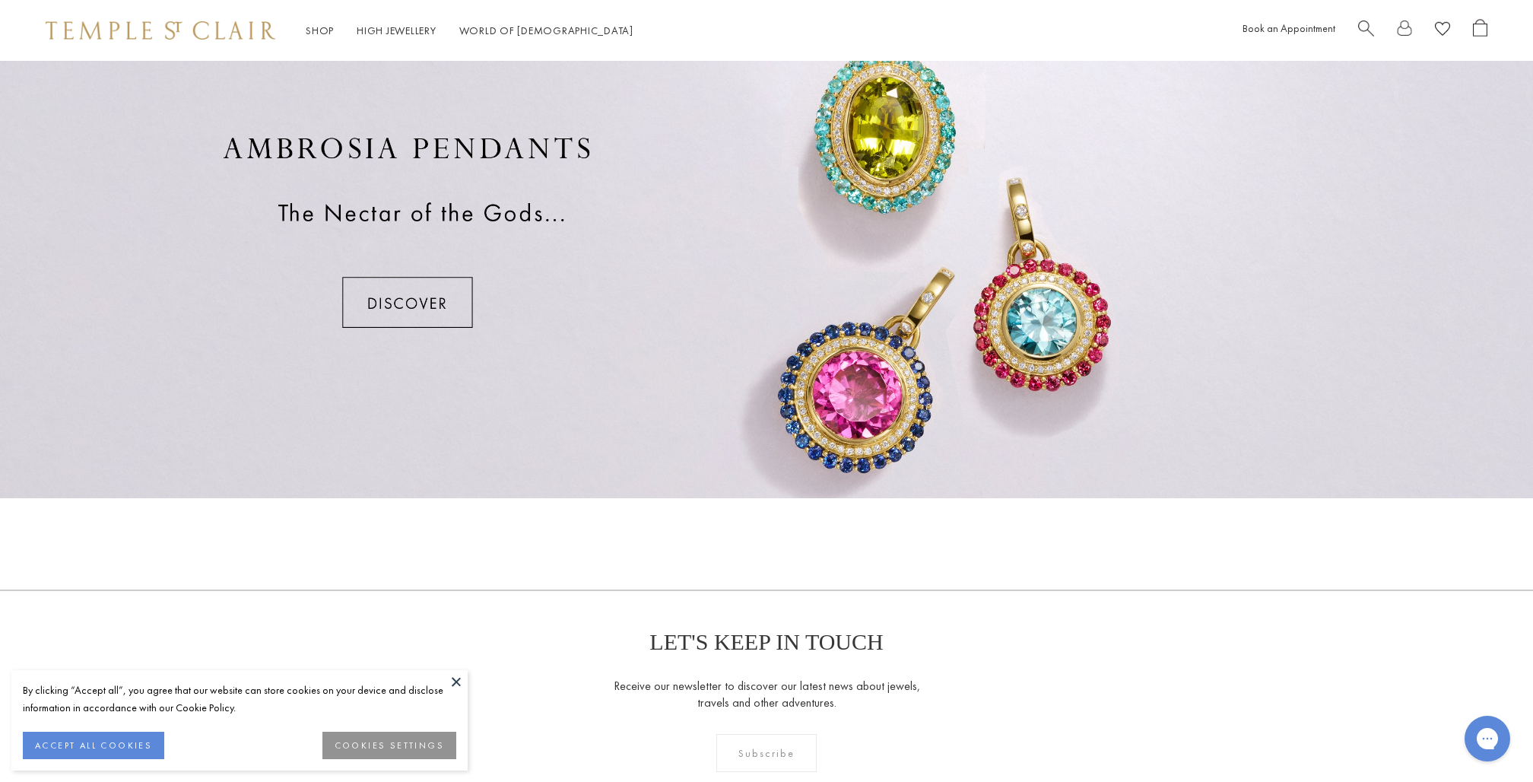
click at [443, 288] on div at bounding box center [766, 232] width 1533 height 532
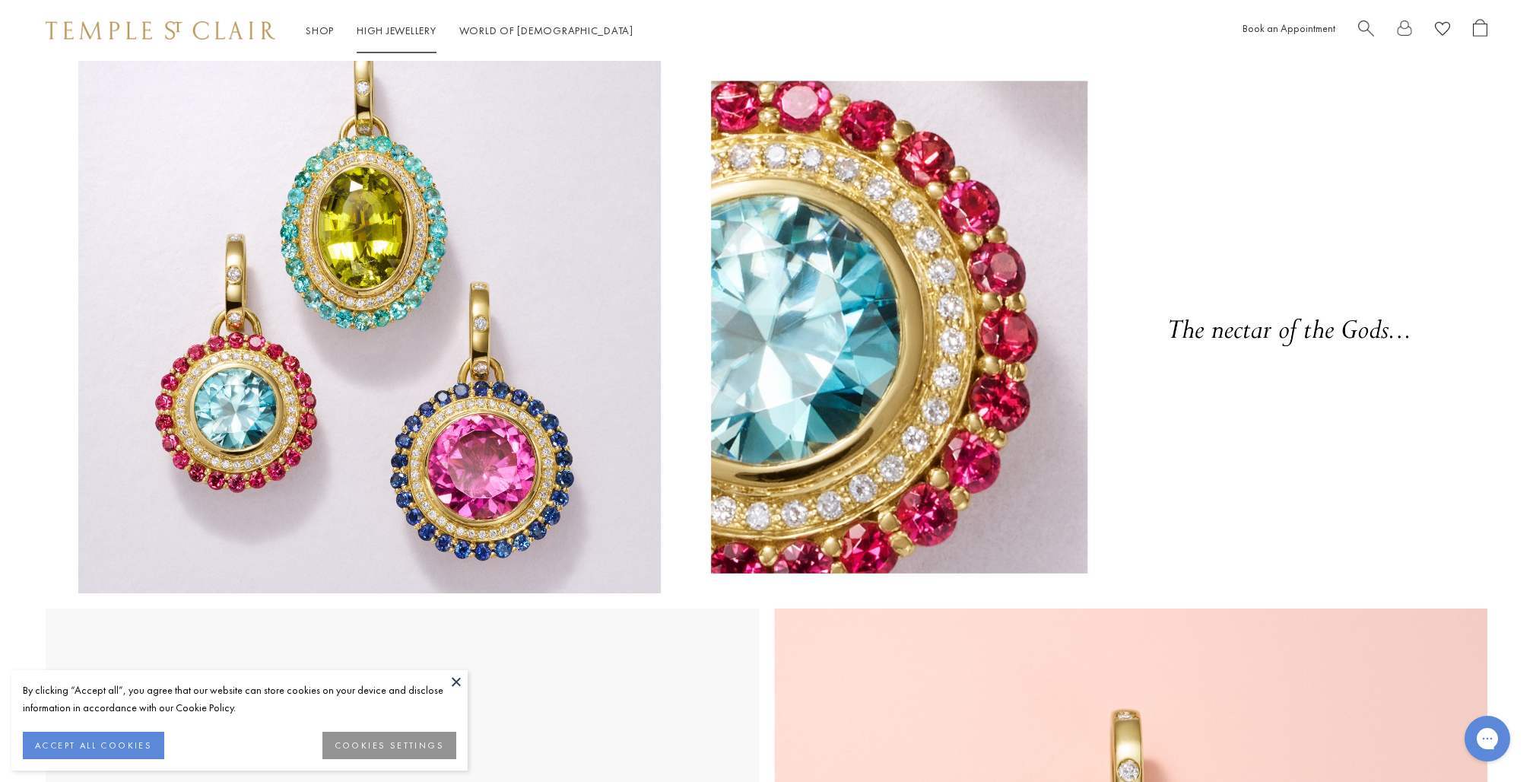
click at [392, 29] on link "High Jewellery High Jewellery" at bounding box center [397, 31] width 80 height 14
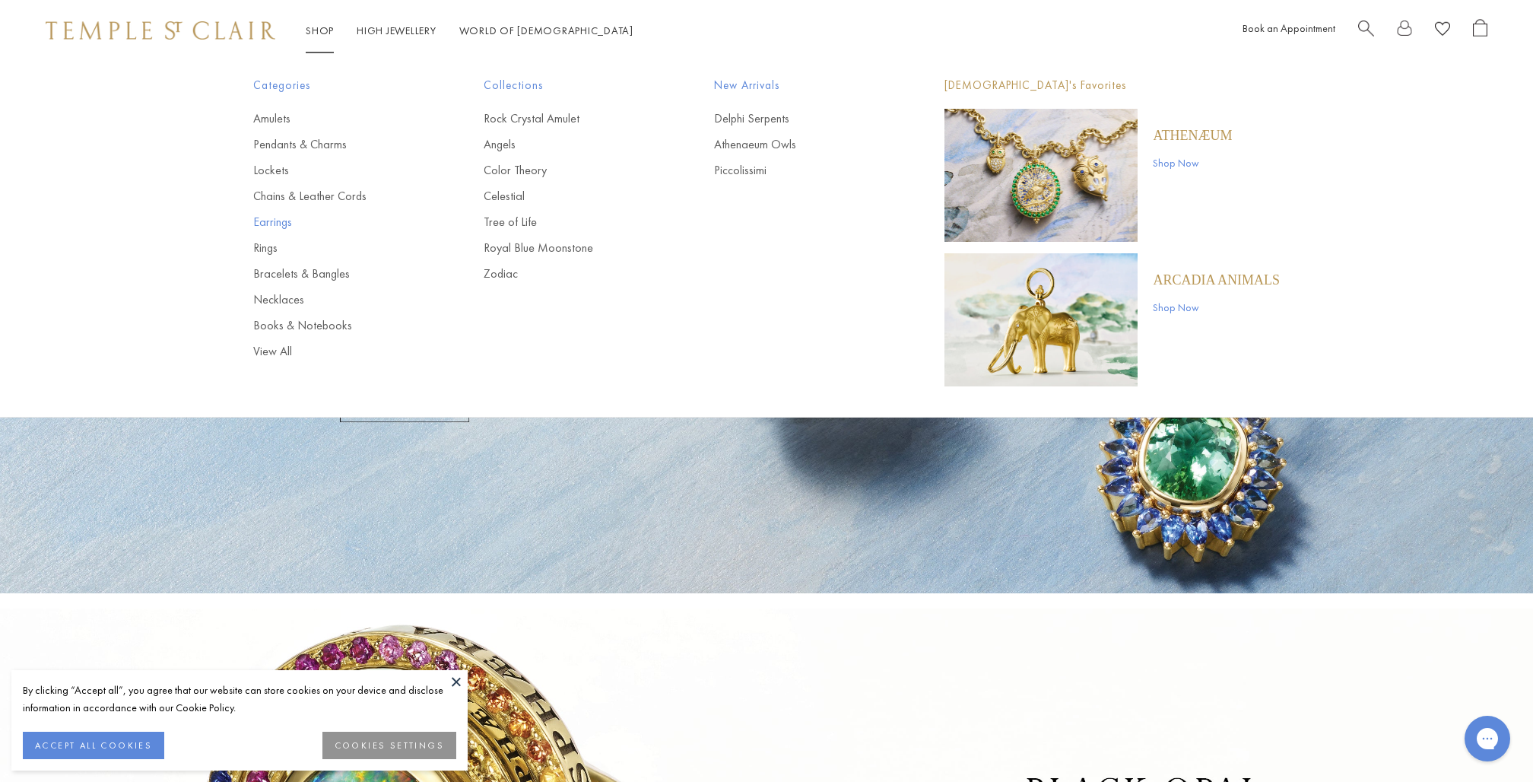
click at [283, 217] on link "Earrings" at bounding box center [338, 222] width 170 height 17
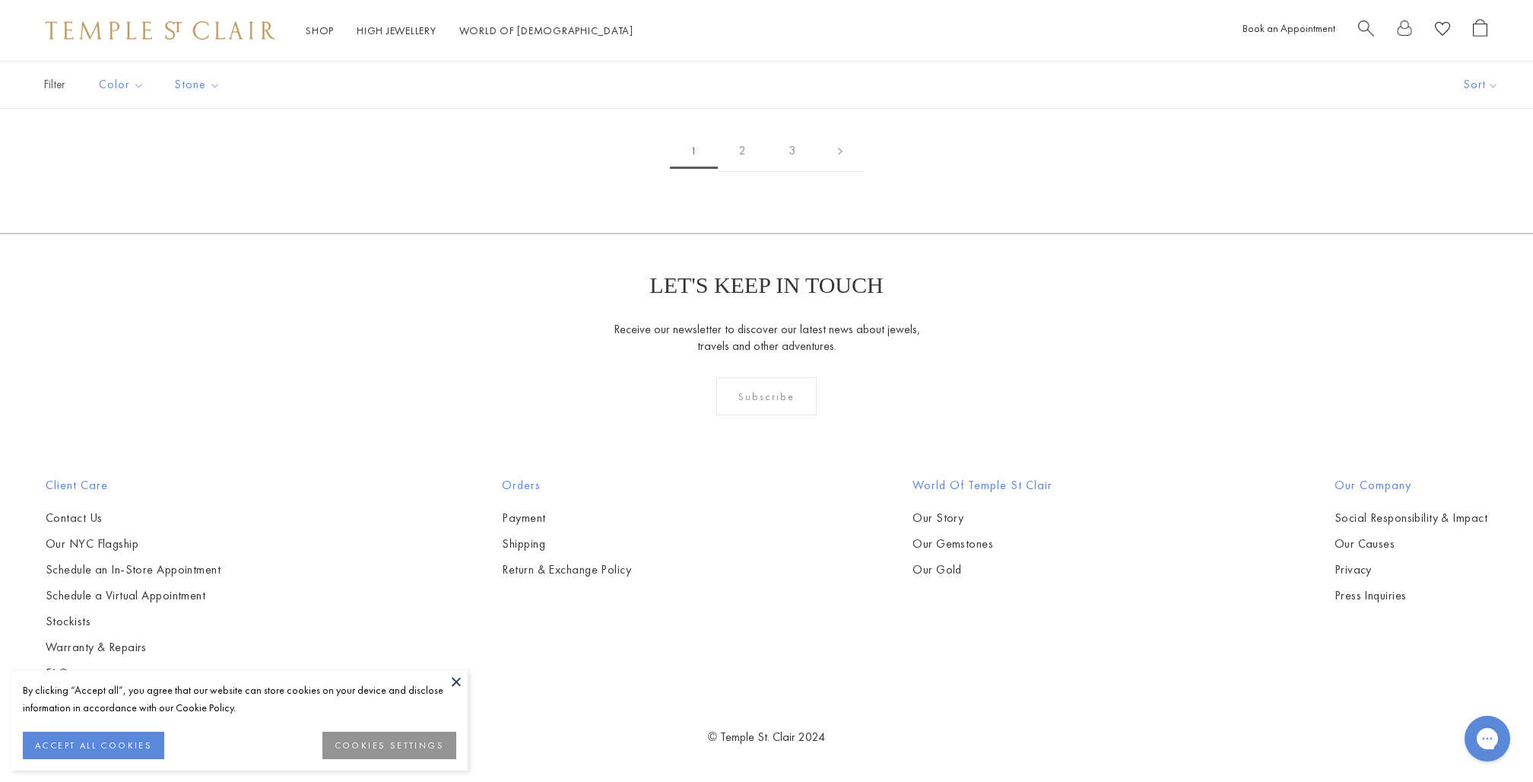
scroll to position [10138, 0]
click at [791, 172] on link "3" at bounding box center [791, 151] width 49 height 42
click at [791, 172] on link "2" at bounding box center [791, 151] width 49 height 42
